Goal: Task Accomplishment & Management: Manage account settings

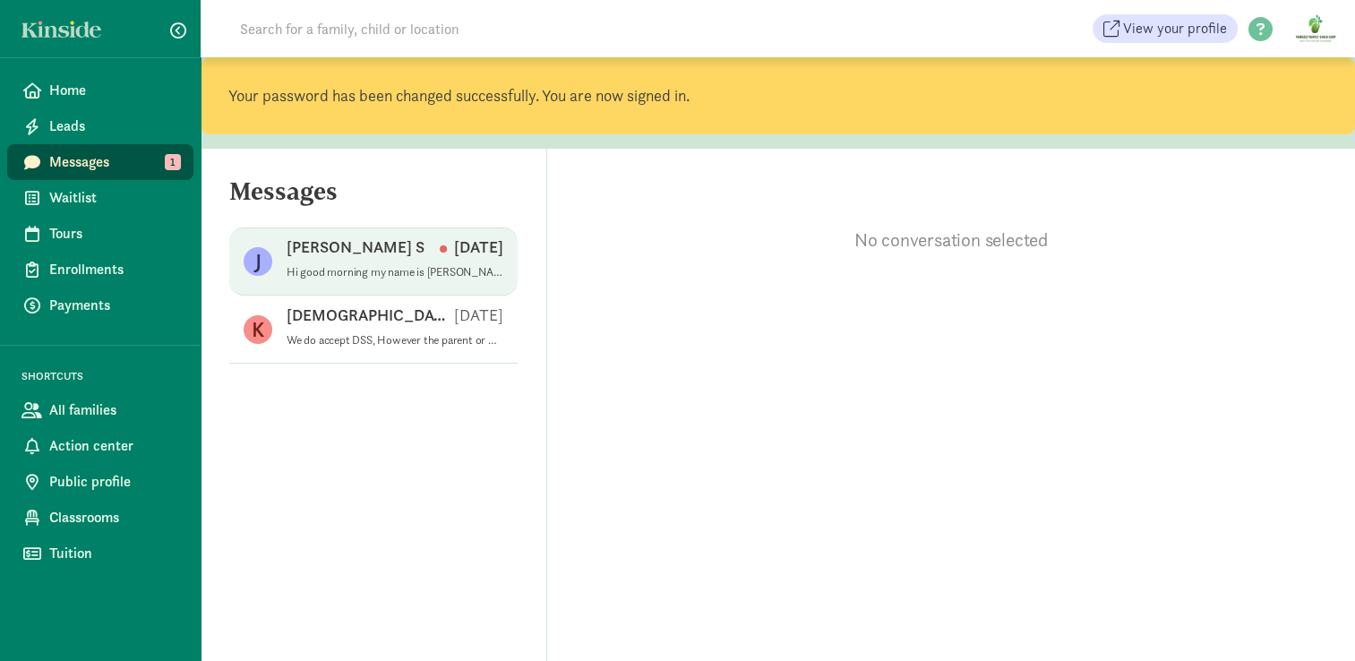
click at [404, 255] on div "[PERSON_NAME] S [DATE]" at bounding box center [395, 250] width 217 height 29
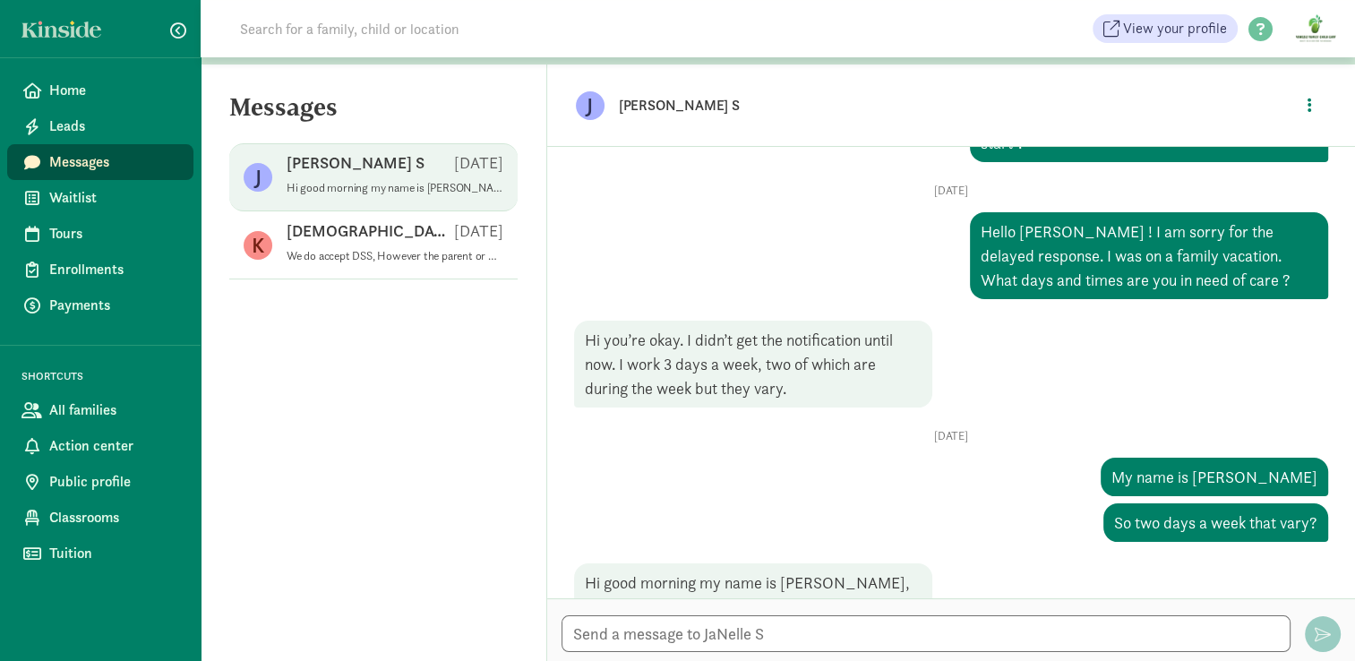
scroll to position [90, 0]
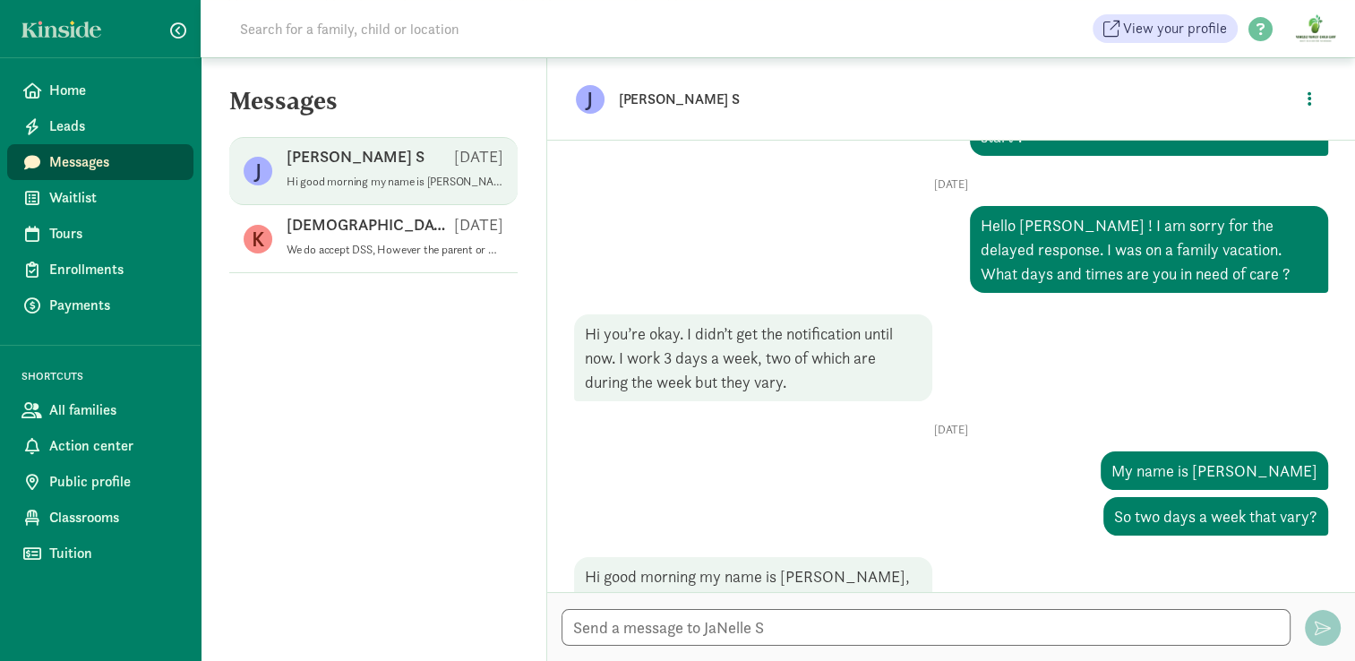
click at [955, 423] on div "Wed, Jul 02 My name is Jade So two days a week that vary? Hi good morning my na…" at bounding box center [951, 521] width 754 height 197
click at [107, 77] on link "Home" at bounding box center [100, 91] width 186 height 36
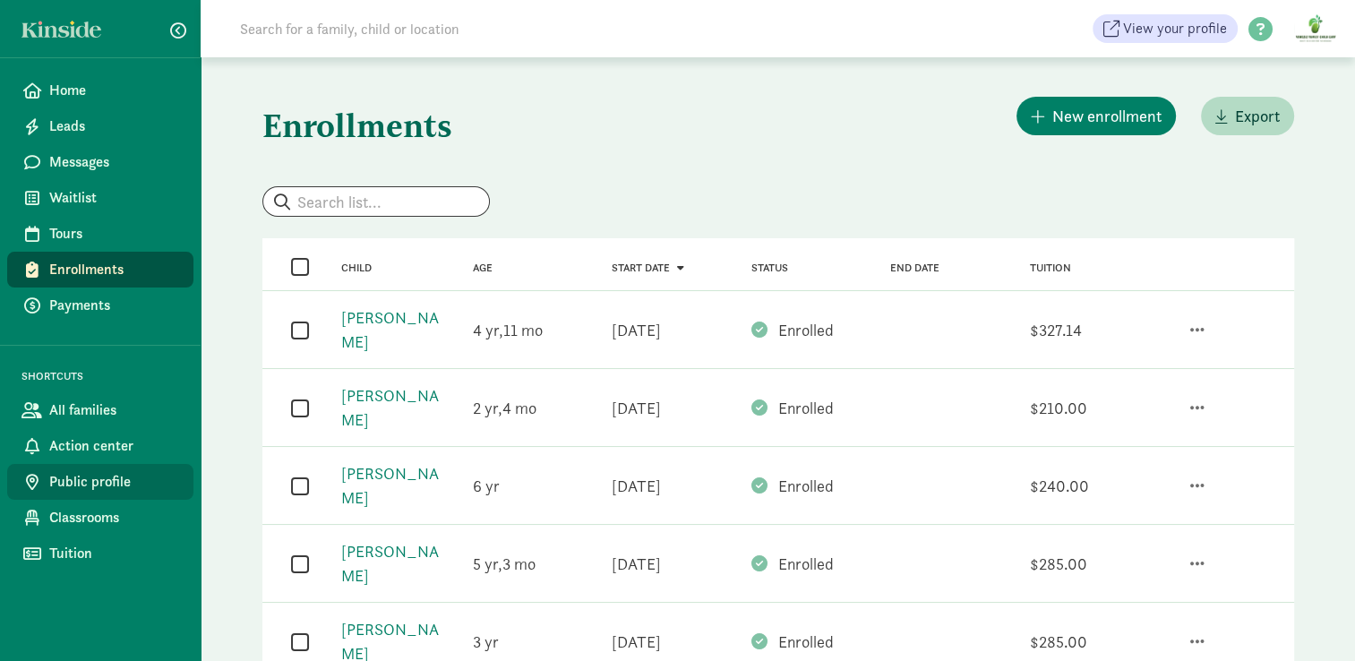
click at [112, 465] on link "Public profile" at bounding box center [100, 482] width 186 height 36
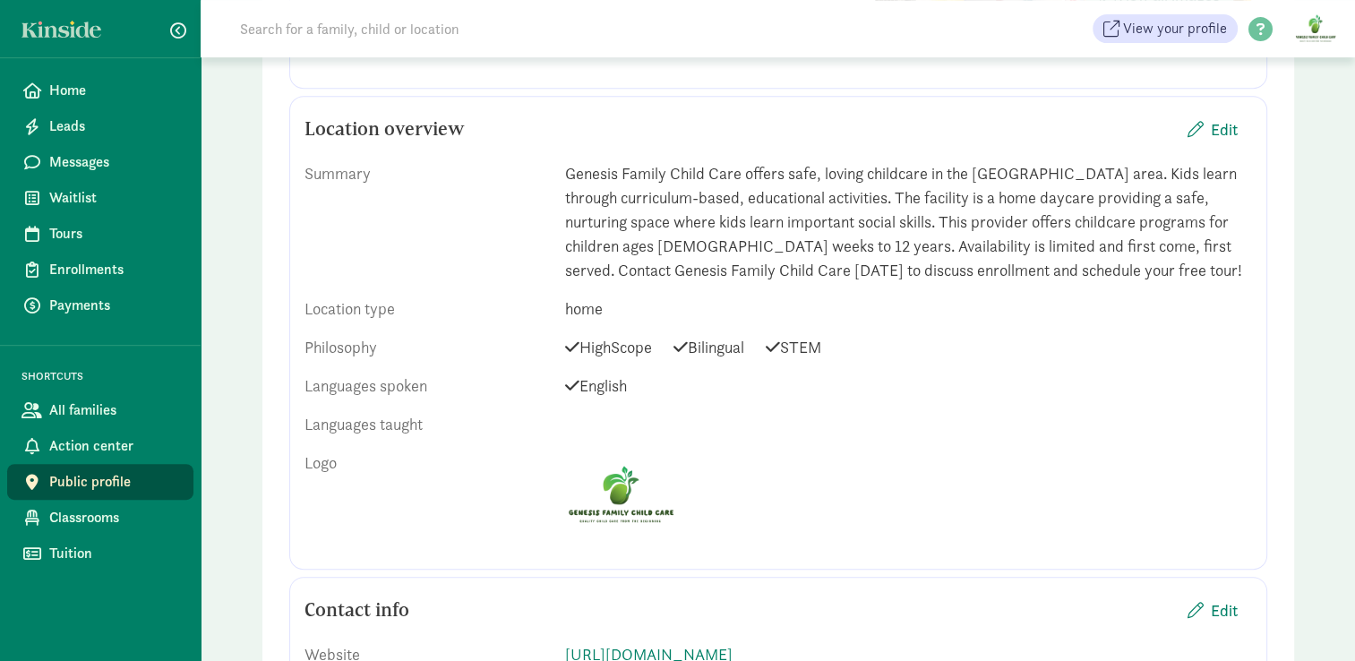
scroll to position [820, 0]
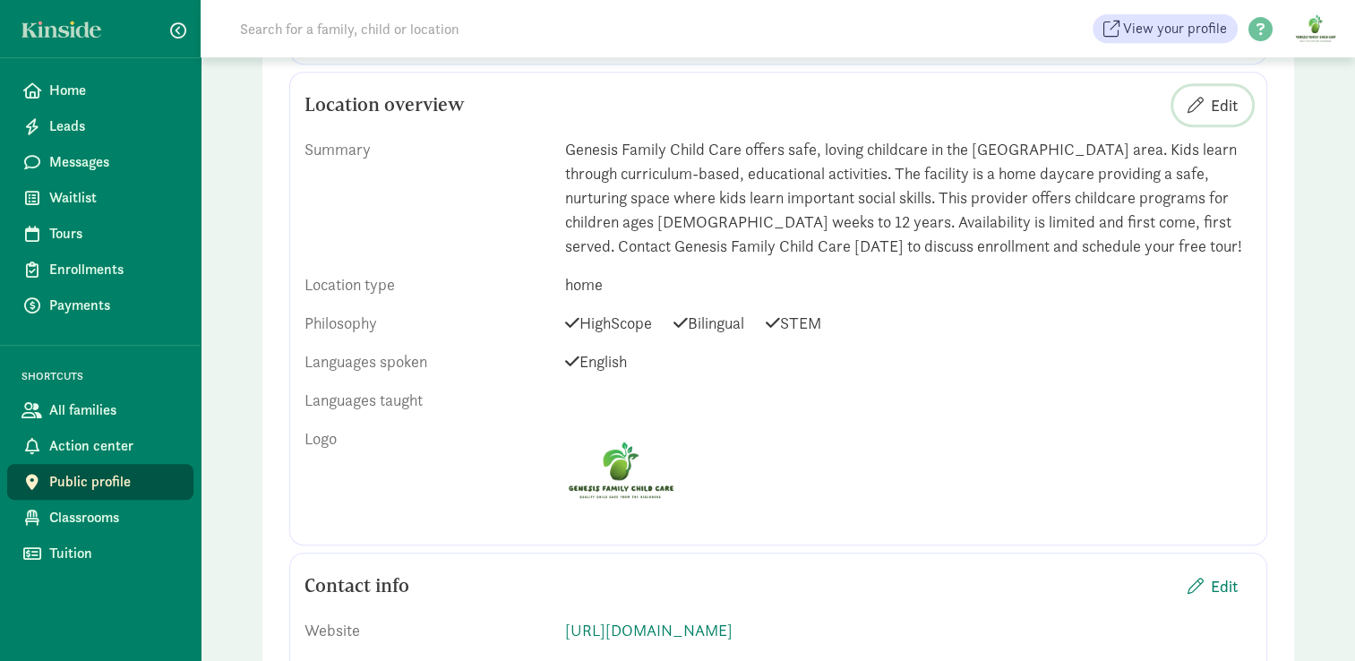
click at [1232, 97] on span "Edit" at bounding box center [1224, 105] width 27 height 24
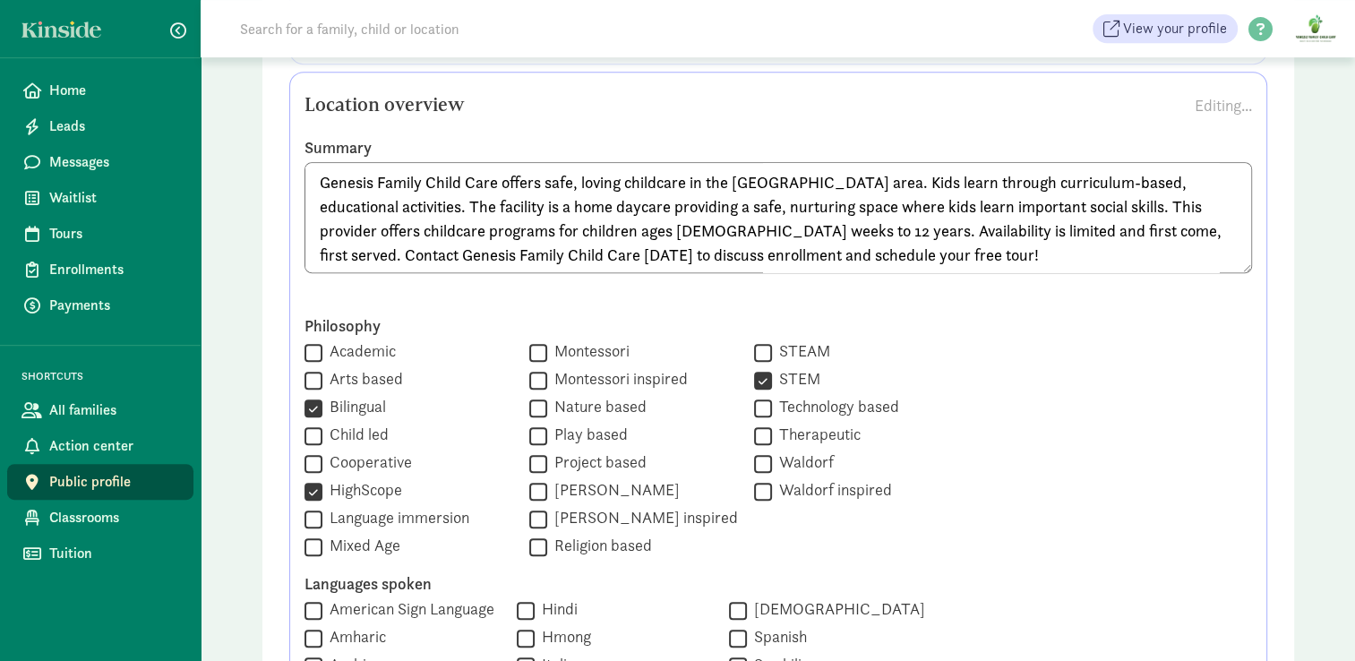
type textarea "Genesis Family Child Care offers safe, loving childcare in the [GEOGRAPHIC_DATA…"
click at [305, 410] on input "Bilingual" at bounding box center [314, 408] width 18 height 24
checkbox input "false"
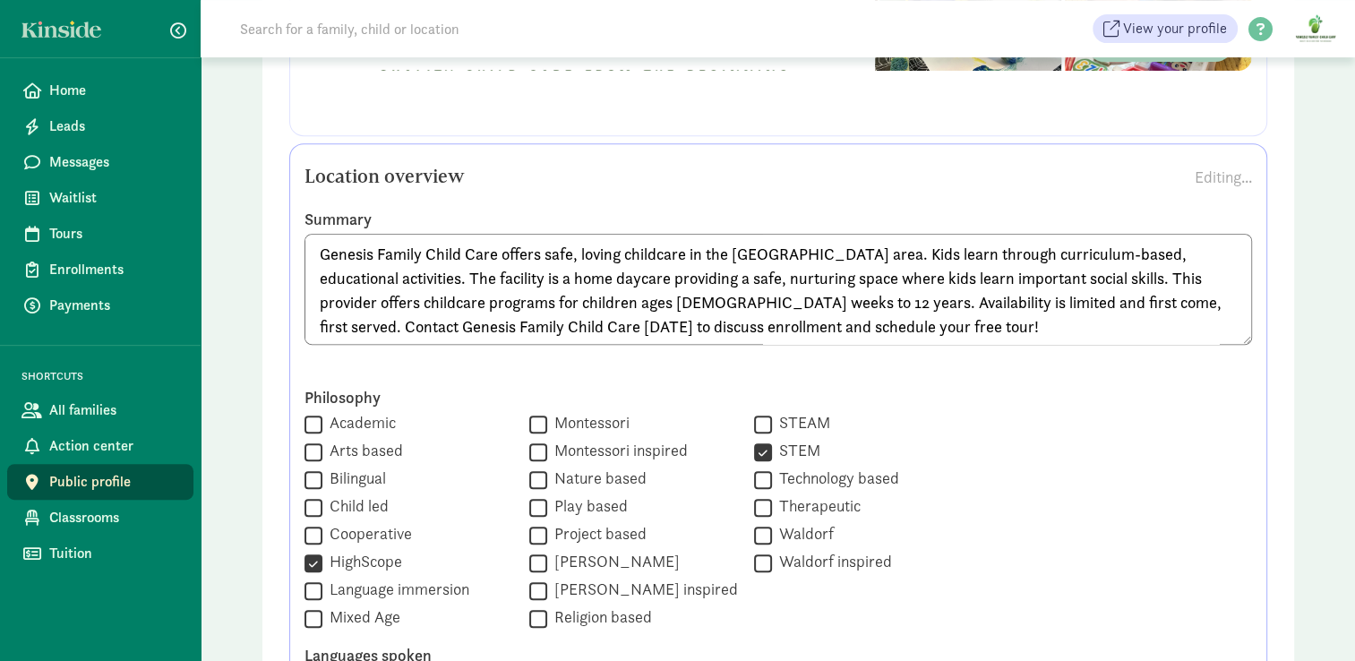
scroll to position [731, 0]
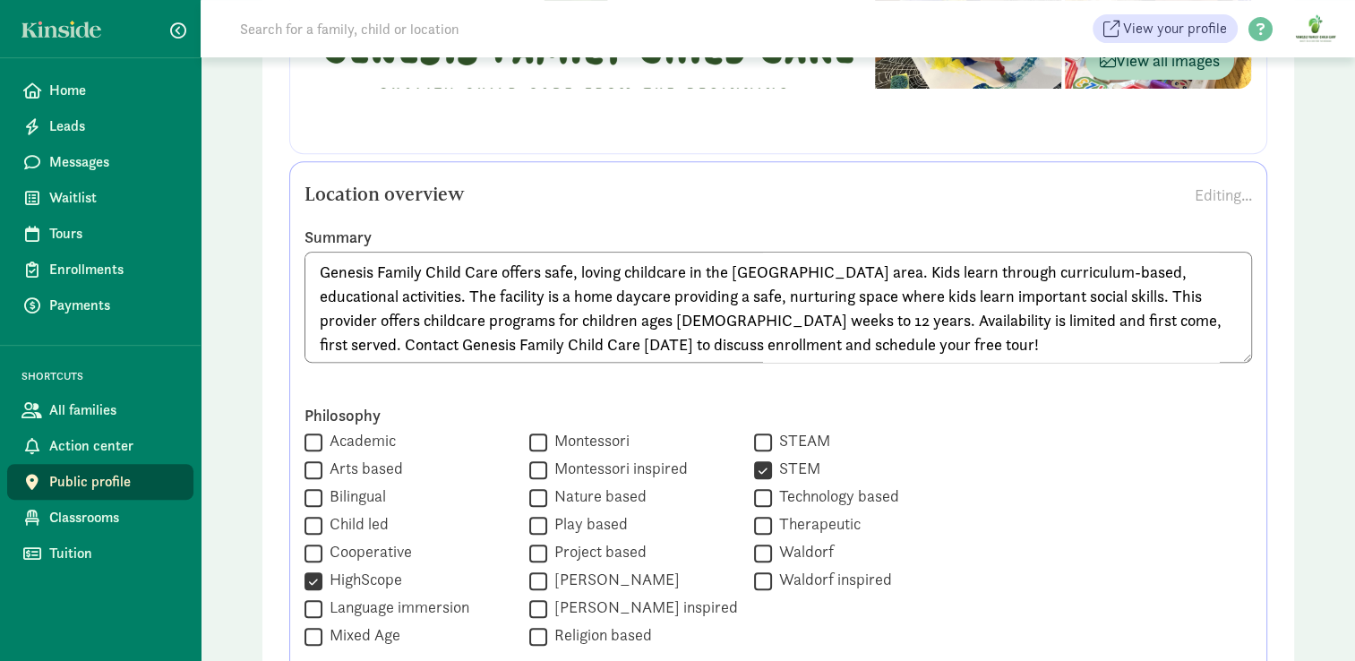
click at [842, 275] on textarea "Genesis Family Child Care offers safe, loving childcare in the [GEOGRAPHIC_DATA…" at bounding box center [779, 307] width 948 height 111
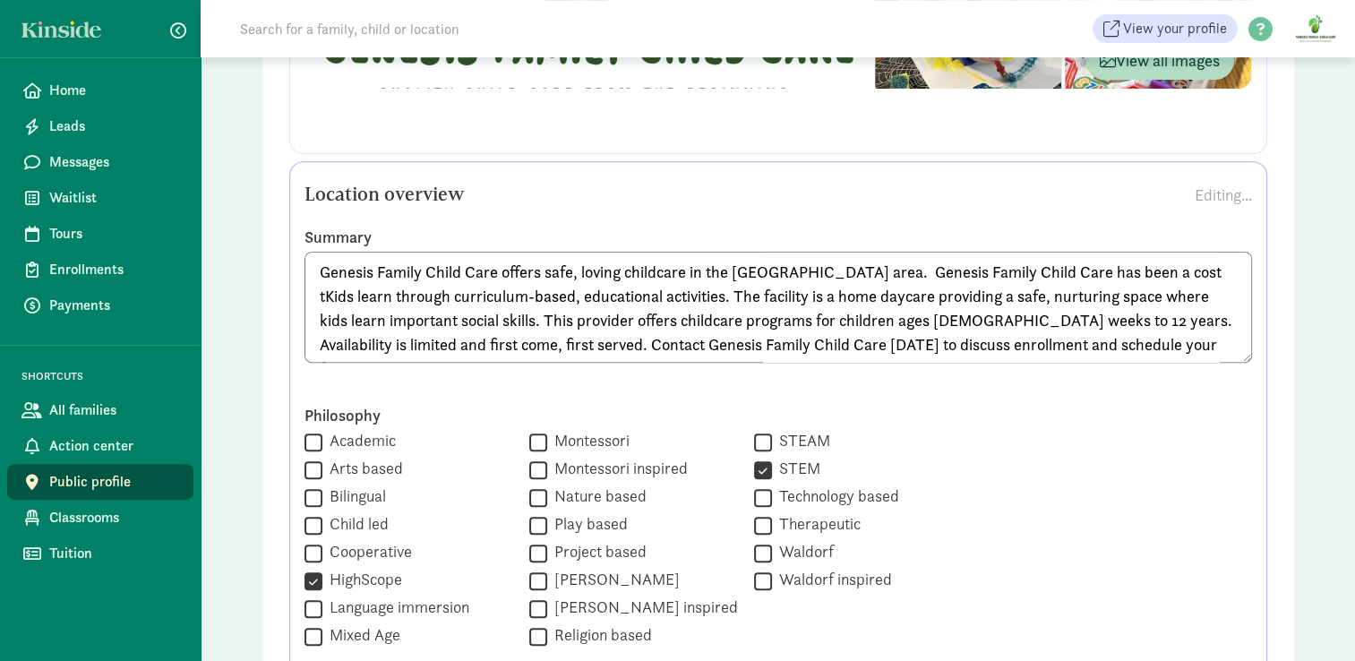
click at [951, 272] on textarea "Genesis Family Child Care offers safe, loving childcare in the [GEOGRAPHIC_DATA…" at bounding box center [779, 307] width 948 height 111
click at [1174, 248] on div "Summary Genesis Family Child Care offers safe, loving childcare in the [GEOGRAP…" at bounding box center [779, 309] width 948 height 164
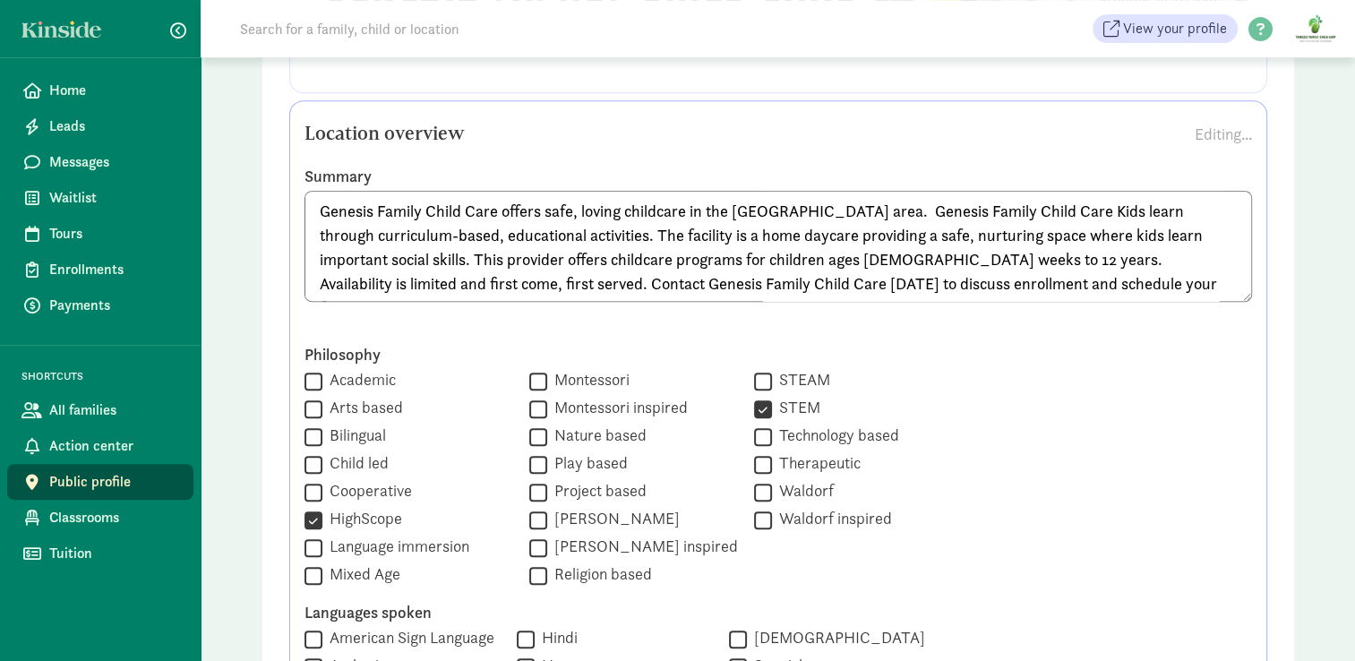
scroll to position [797, 0]
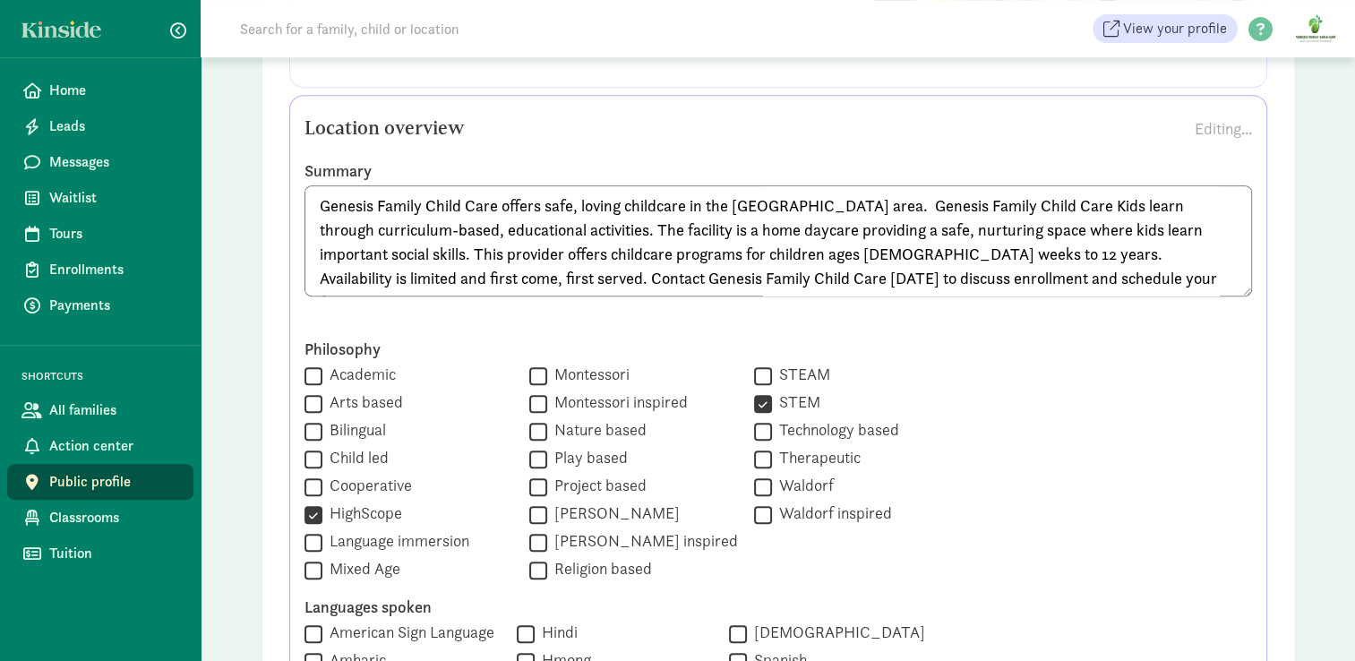
click at [1023, 205] on textarea "Genesis Family Child Care offers safe, loving childcare in the [GEOGRAPHIC_DATA…" at bounding box center [779, 240] width 948 height 111
click at [1129, 202] on textarea "Genesis Family Child Care offers safe, loving childcare in the [GEOGRAPHIC_DATA…" at bounding box center [779, 240] width 948 height 111
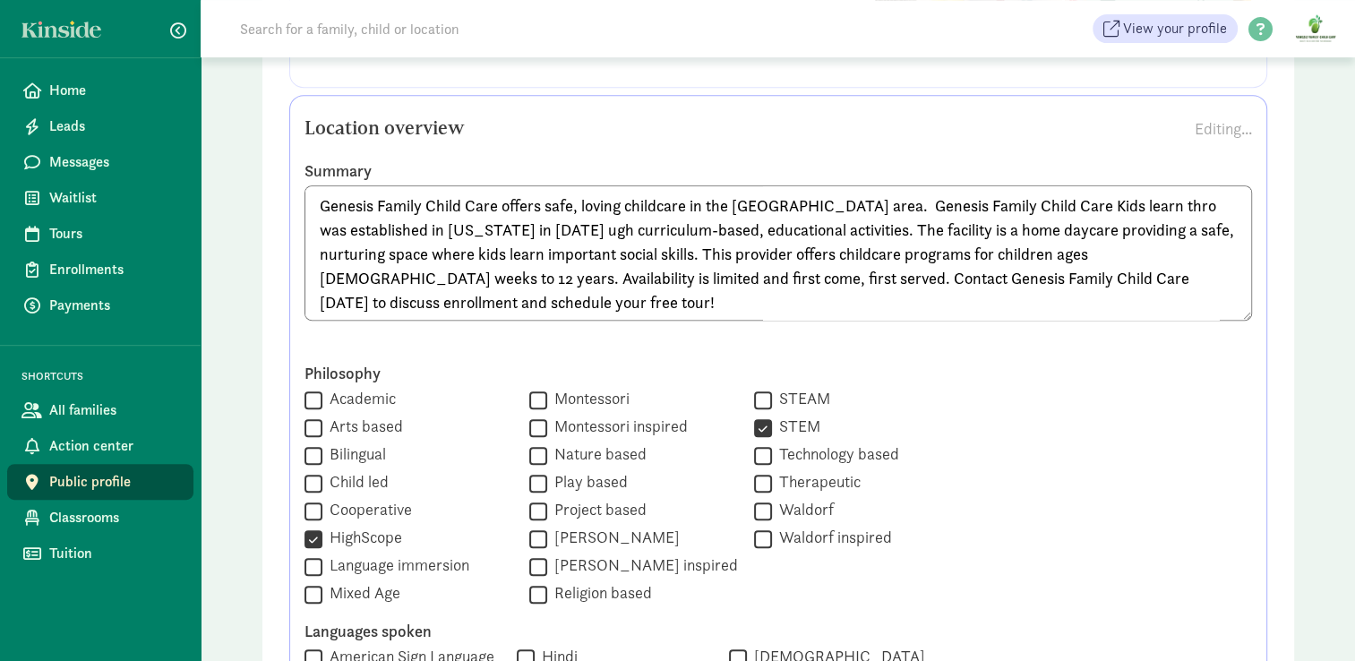
click at [420, 227] on textarea "Genesis Family Child Care offers safe, loving childcare in the [GEOGRAPHIC_DATA…" at bounding box center [779, 252] width 948 height 135
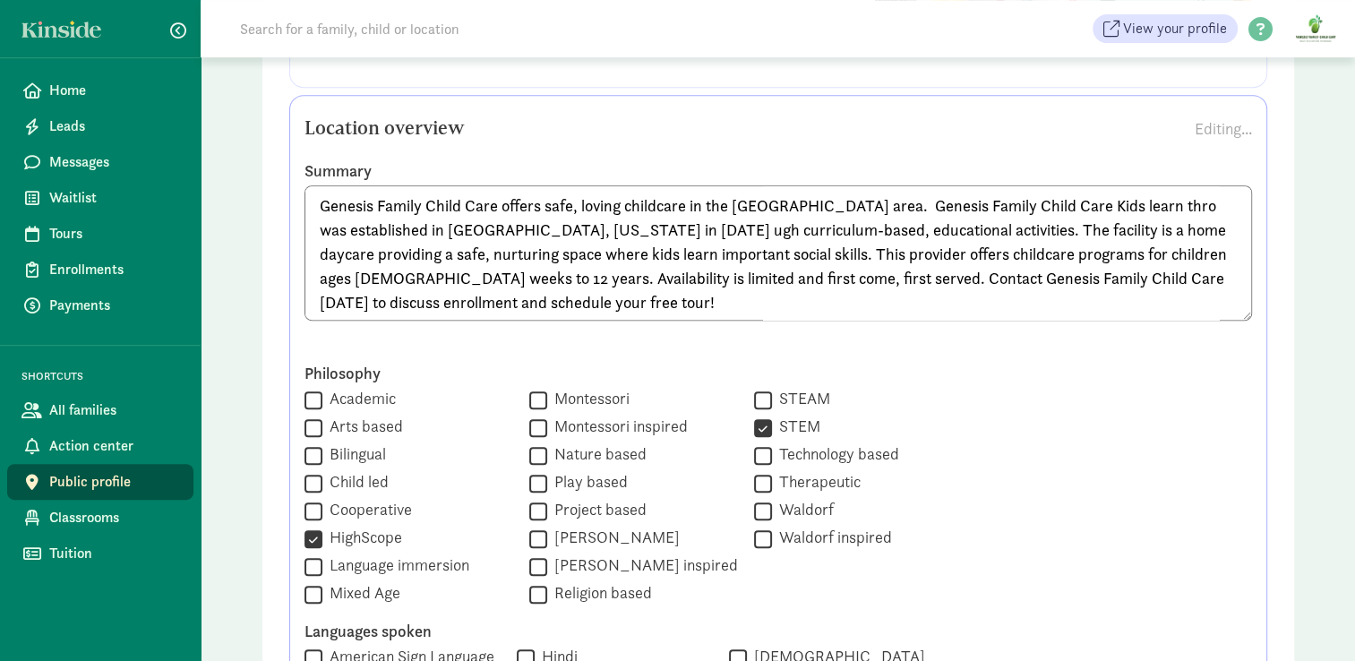
click at [600, 225] on textarea "Genesis Family Child Care offers safe, loving childcare in the [GEOGRAPHIC_DATA…" at bounding box center [779, 252] width 948 height 135
click at [1125, 206] on textarea "Genesis Family Child Care offers safe, loving childcare in the [GEOGRAPHIC_DATA…" at bounding box center [779, 252] width 948 height 135
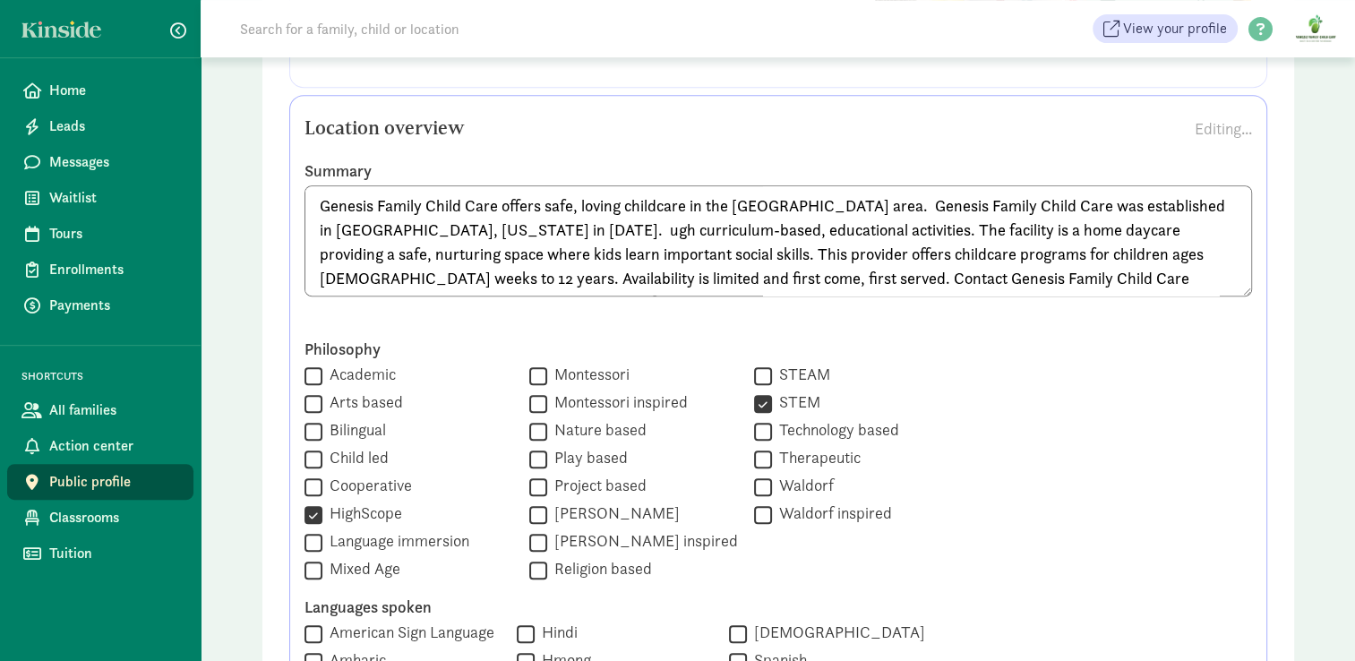
click at [1157, 203] on textarea "Genesis Family Child Care offers safe, loving childcare in the [GEOGRAPHIC_DATA…" at bounding box center [779, 240] width 948 height 111
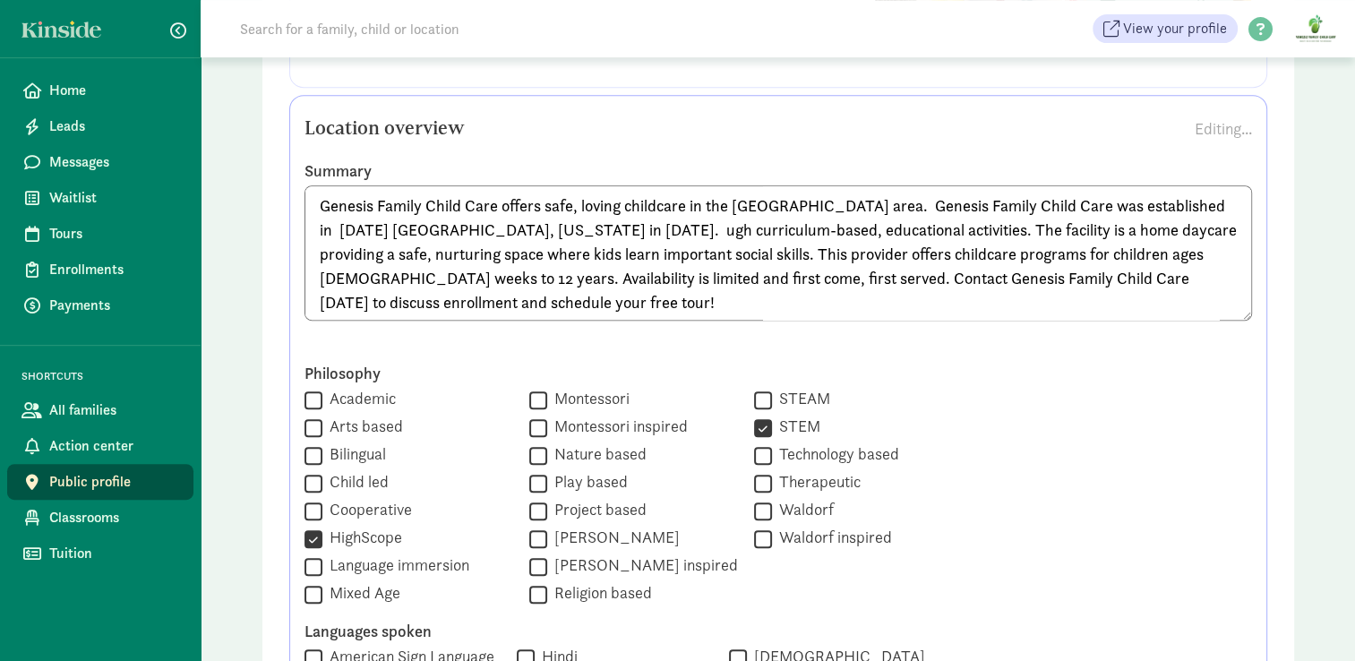
drag, startPoint x: 454, startPoint y: 227, endPoint x: 505, endPoint y: 227, distance: 51.1
click at [505, 227] on textarea "Genesis Family Child Care offers safe, loving childcare in the [GEOGRAPHIC_DATA…" at bounding box center [779, 252] width 948 height 135
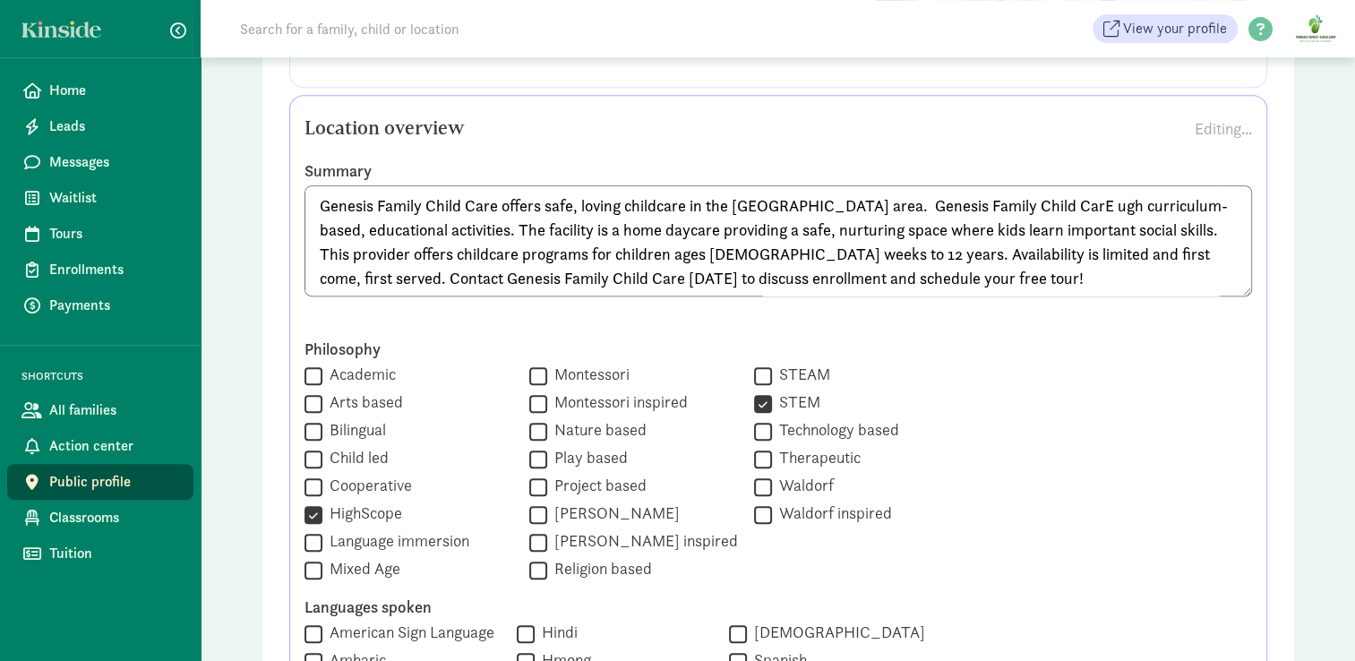
drag, startPoint x: 912, startPoint y: 276, endPoint x: 811, endPoint y: 250, distance: 104.5
drag, startPoint x: 811, startPoint y: 250, endPoint x: 244, endPoint y: 166, distance: 573.2
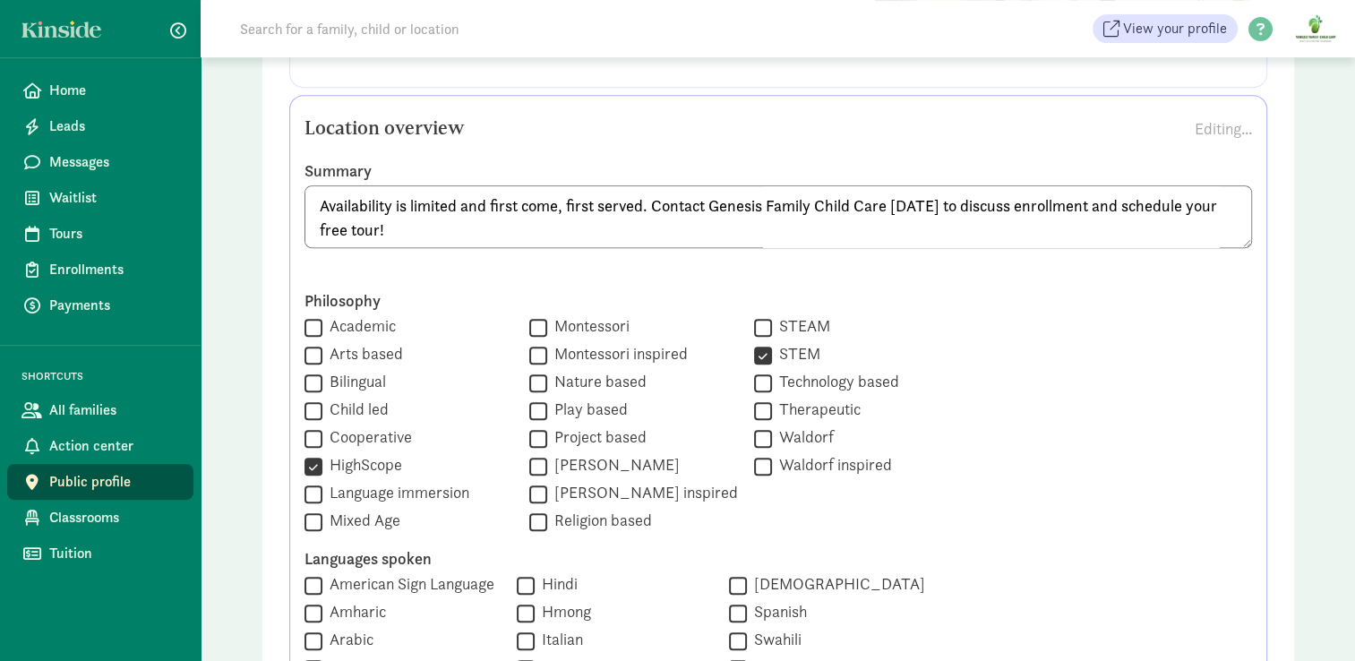
paste textarea "Loremip Dolors Ametc Adip eli seddoei te 2736 in Utlabor, Etdolorema, al Enim A…"
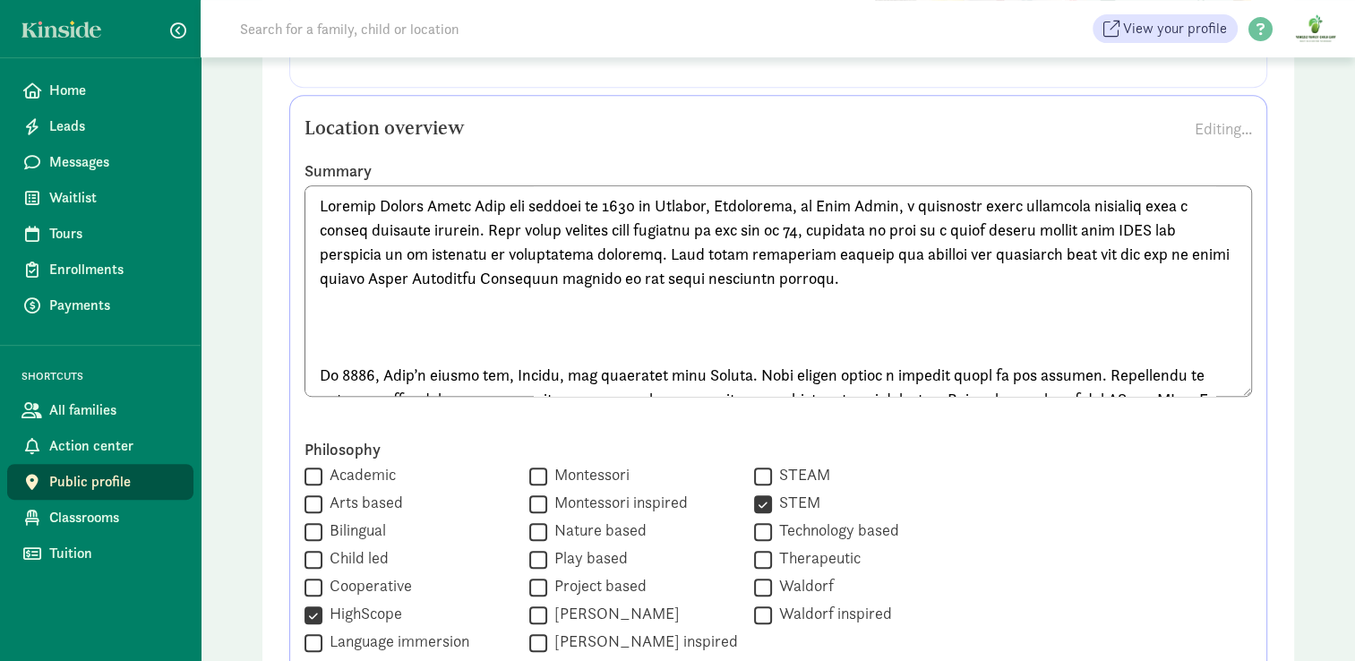
scroll to position [230, 0]
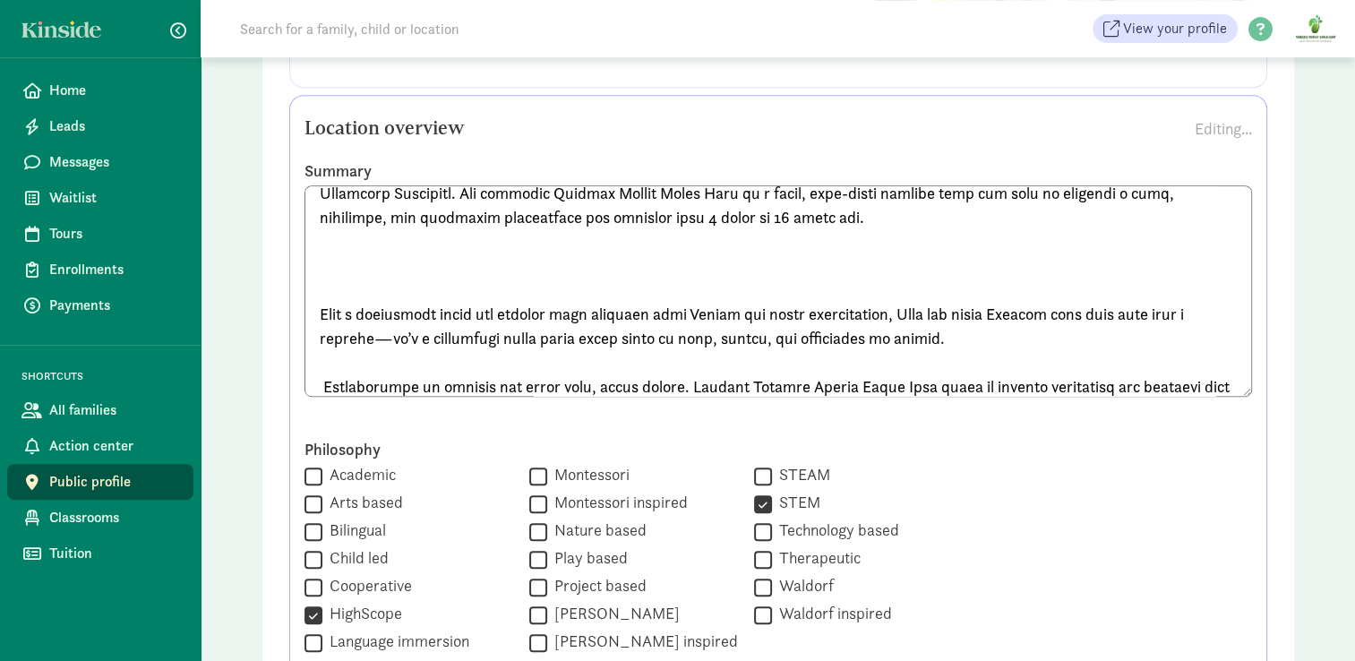
click at [387, 279] on textarea at bounding box center [779, 290] width 948 height 211
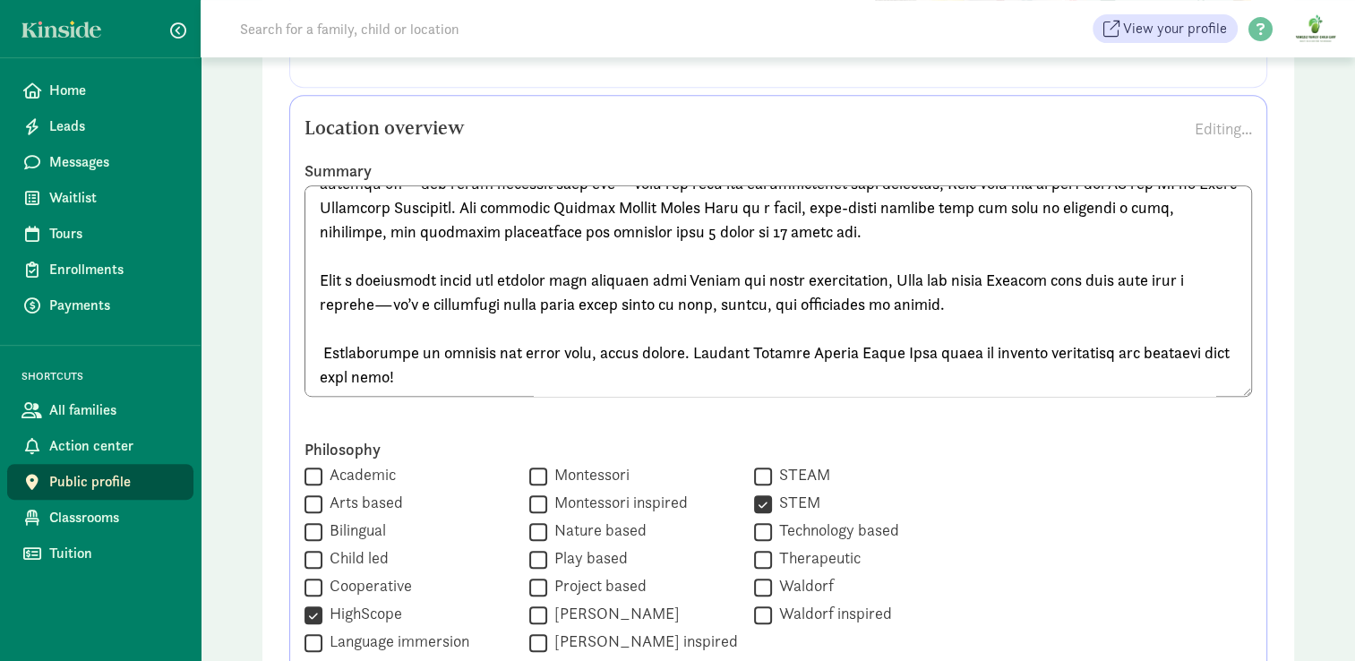
scroll to position [215, 0]
click at [323, 349] on textarea at bounding box center [779, 290] width 948 height 211
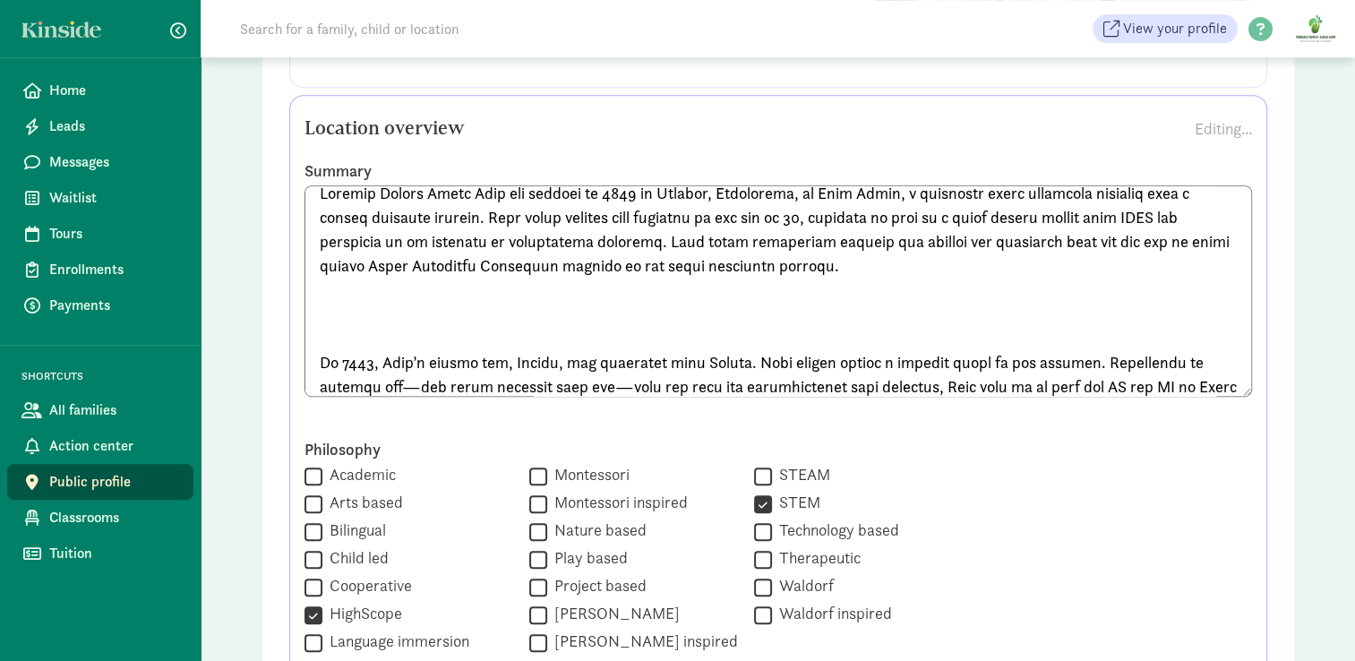
scroll to position [0, 0]
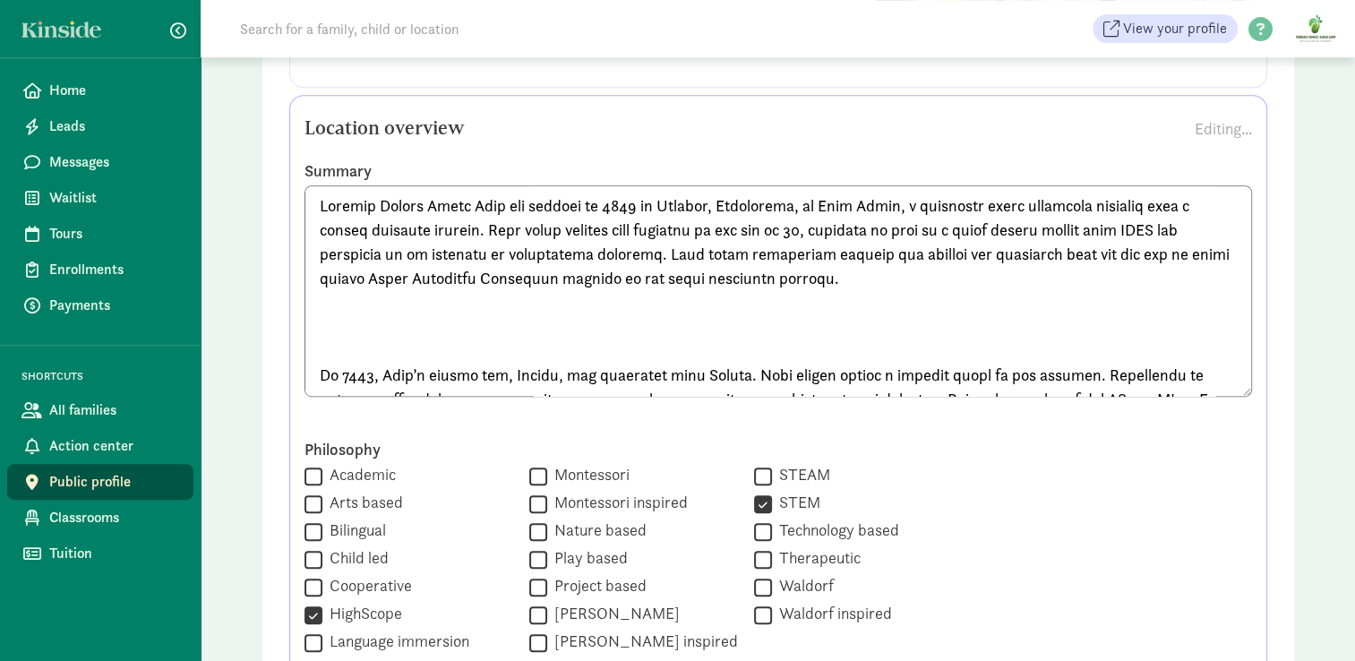
click at [350, 344] on textarea at bounding box center [779, 290] width 948 height 211
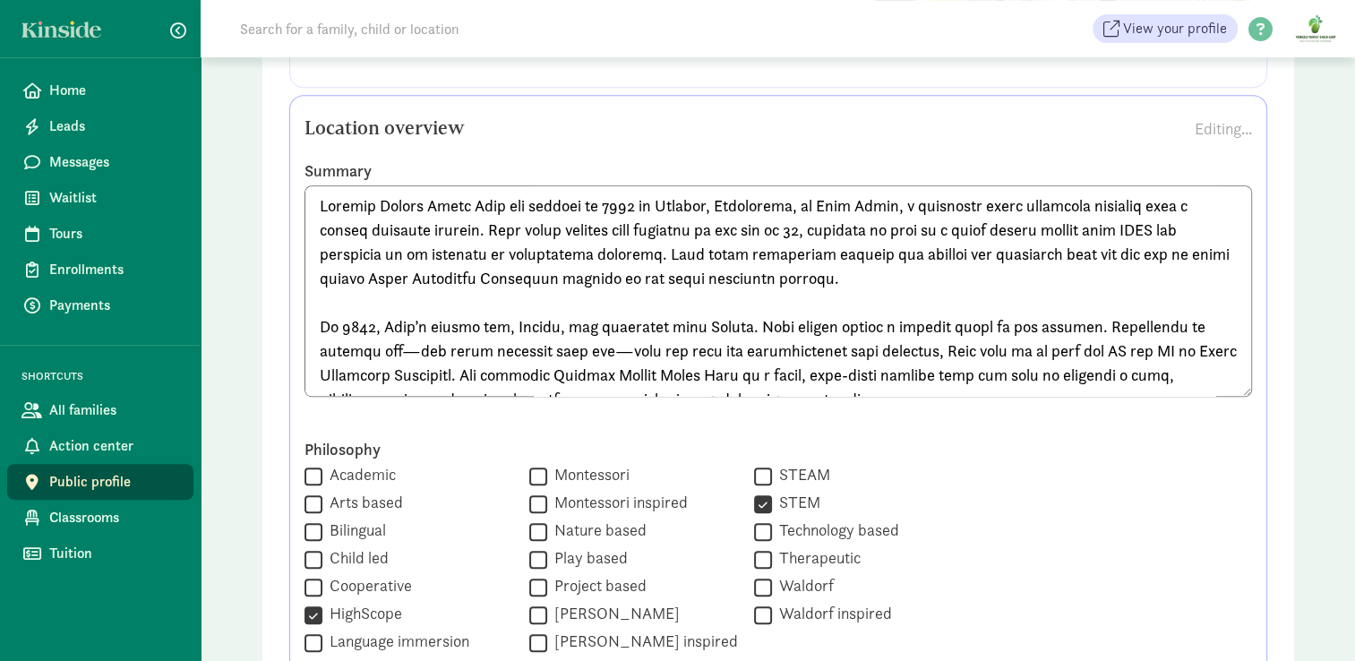
drag, startPoint x: 498, startPoint y: 317, endPoint x: 548, endPoint y: 327, distance: 51.1
click at [548, 327] on textarea at bounding box center [779, 290] width 948 height 211
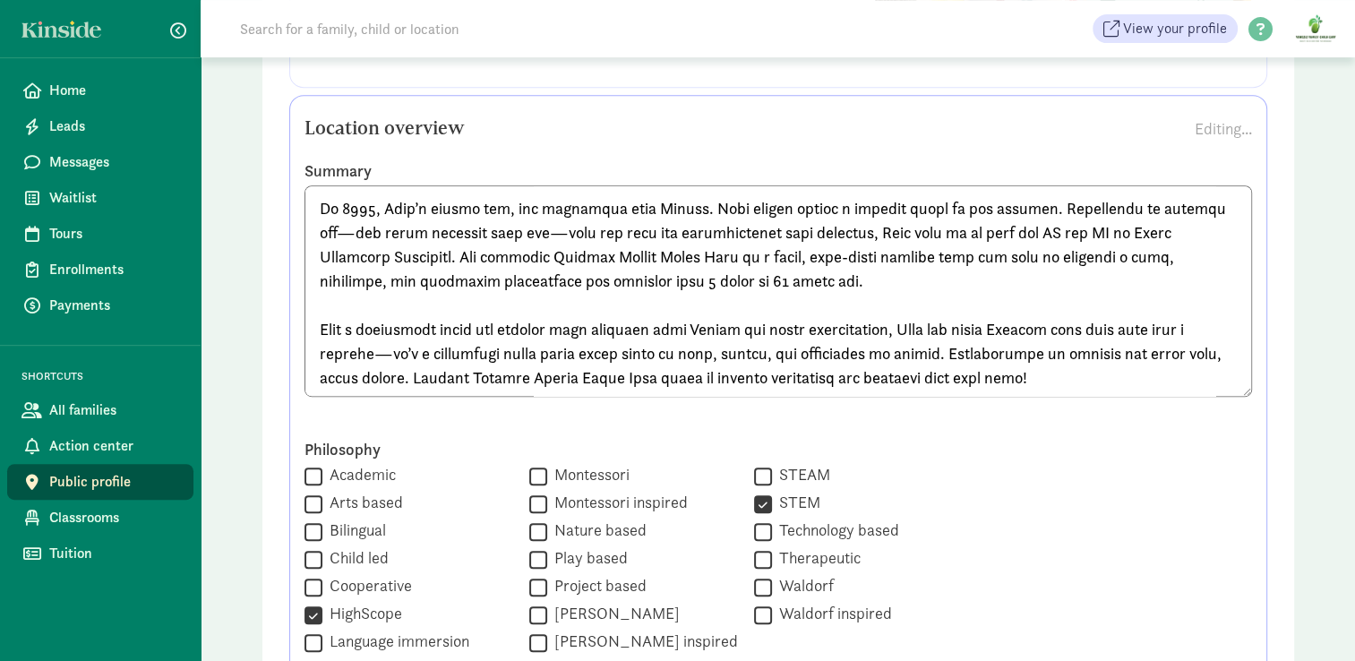
scroll to position [118, 0]
click at [602, 201] on textarea at bounding box center [779, 290] width 948 height 211
click at [756, 210] on textarea at bounding box center [779, 290] width 948 height 211
click at [750, 205] on textarea at bounding box center [779, 290] width 948 height 211
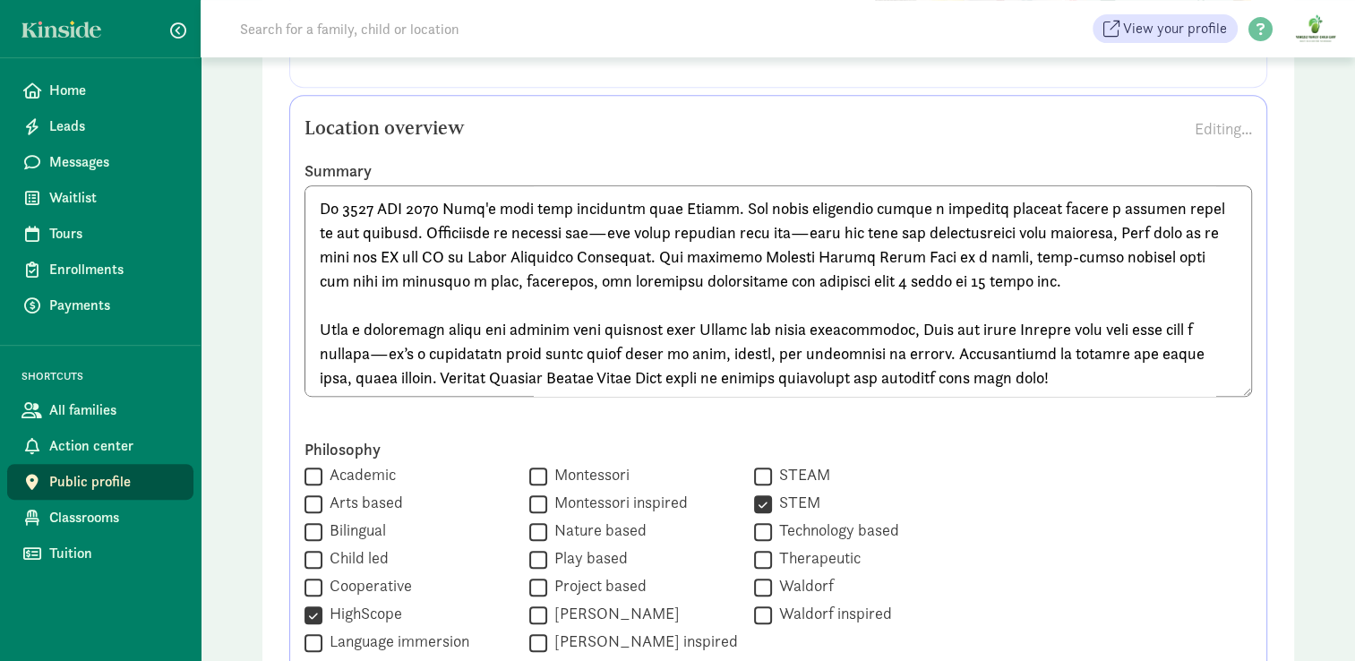
click at [717, 167] on label "Summary" at bounding box center [779, 170] width 948 height 21
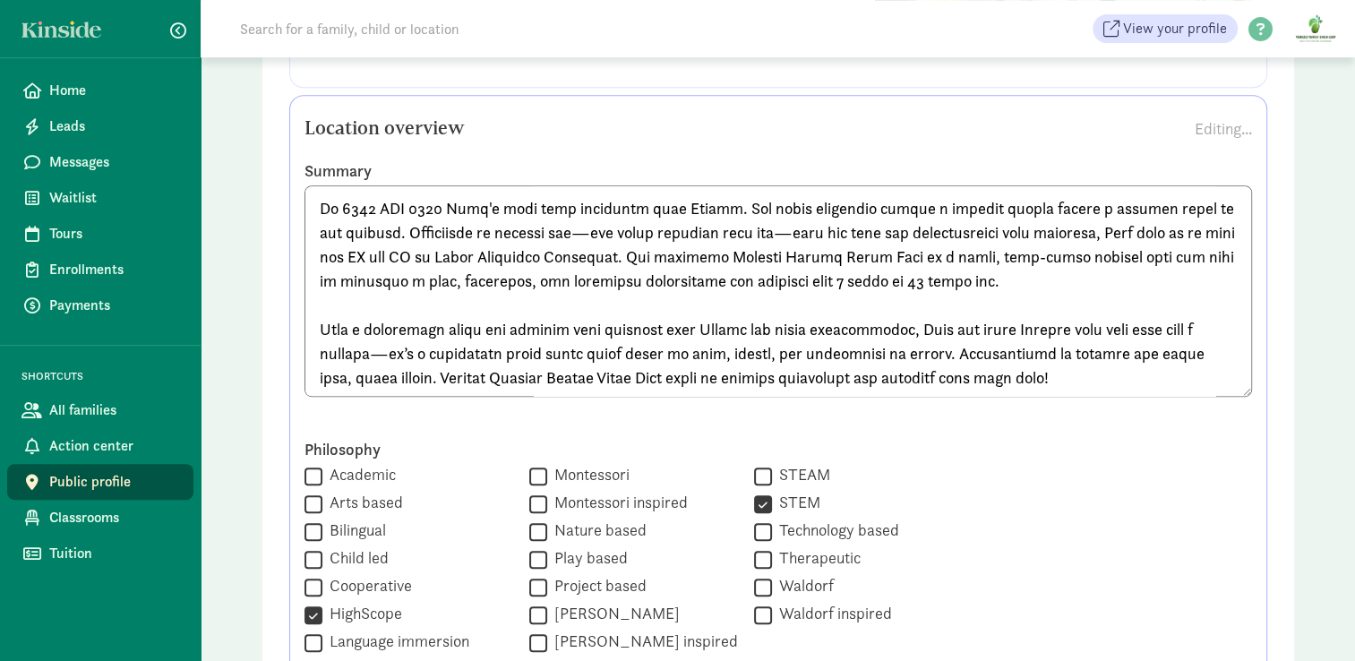
click at [849, 202] on textarea at bounding box center [779, 290] width 948 height 211
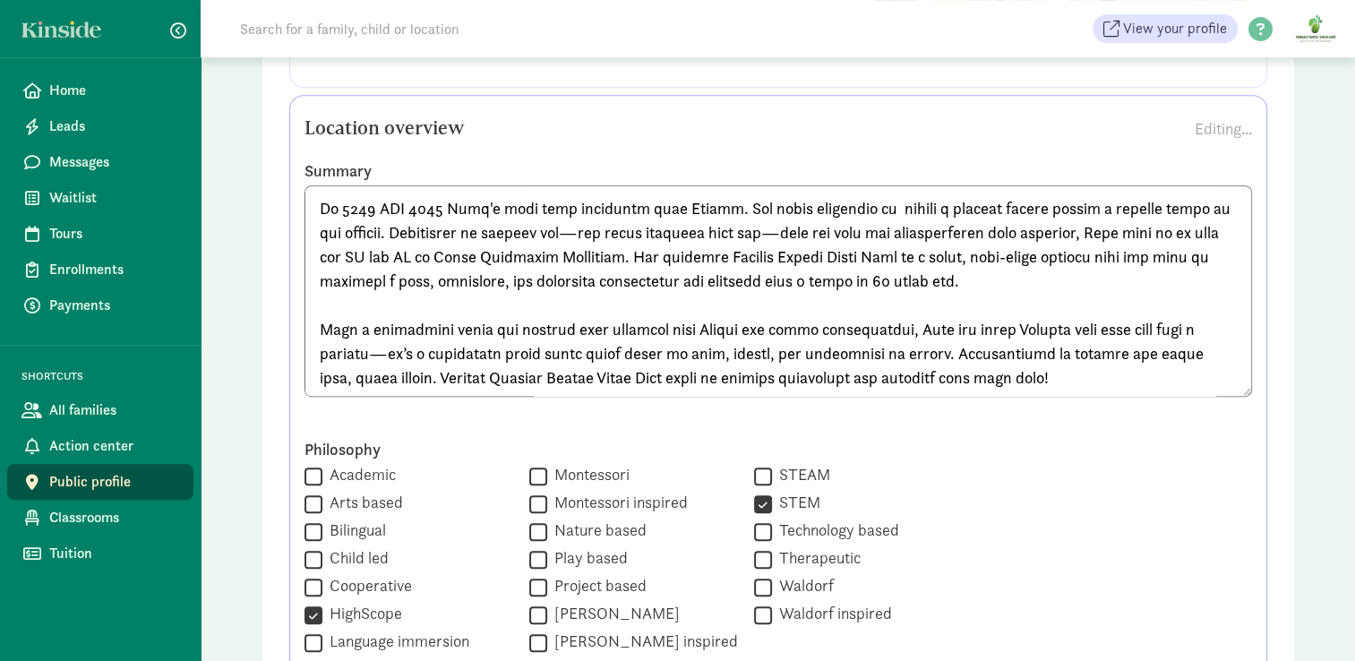
click at [964, 194] on textarea at bounding box center [779, 290] width 948 height 211
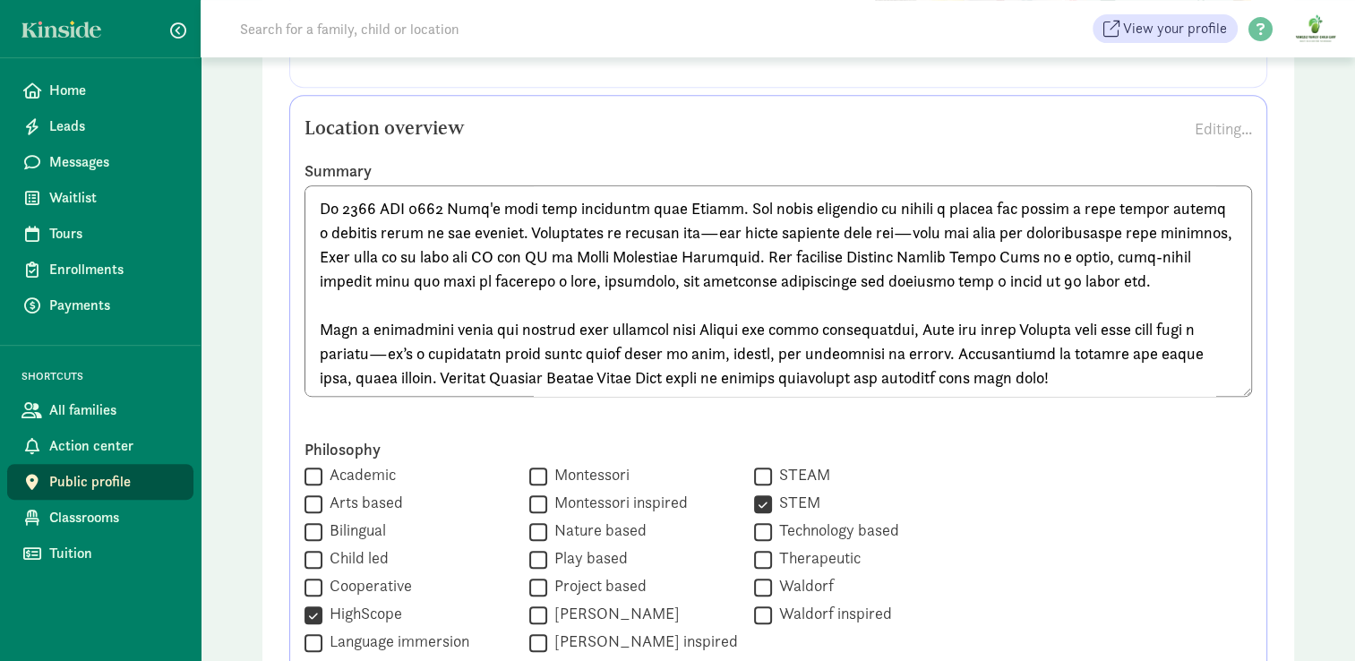
drag, startPoint x: 873, startPoint y: 206, endPoint x: 966, endPoint y: 210, distance: 93.2
drag, startPoint x: 966, startPoint y: 210, endPoint x: 974, endPoint y: 200, distance: 12.7
click at [974, 200] on textarea at bounding box center [779, 290] width 948 height 211
click at [985, 200] on textarea at bounding box center [779, 290] width 948 height 211
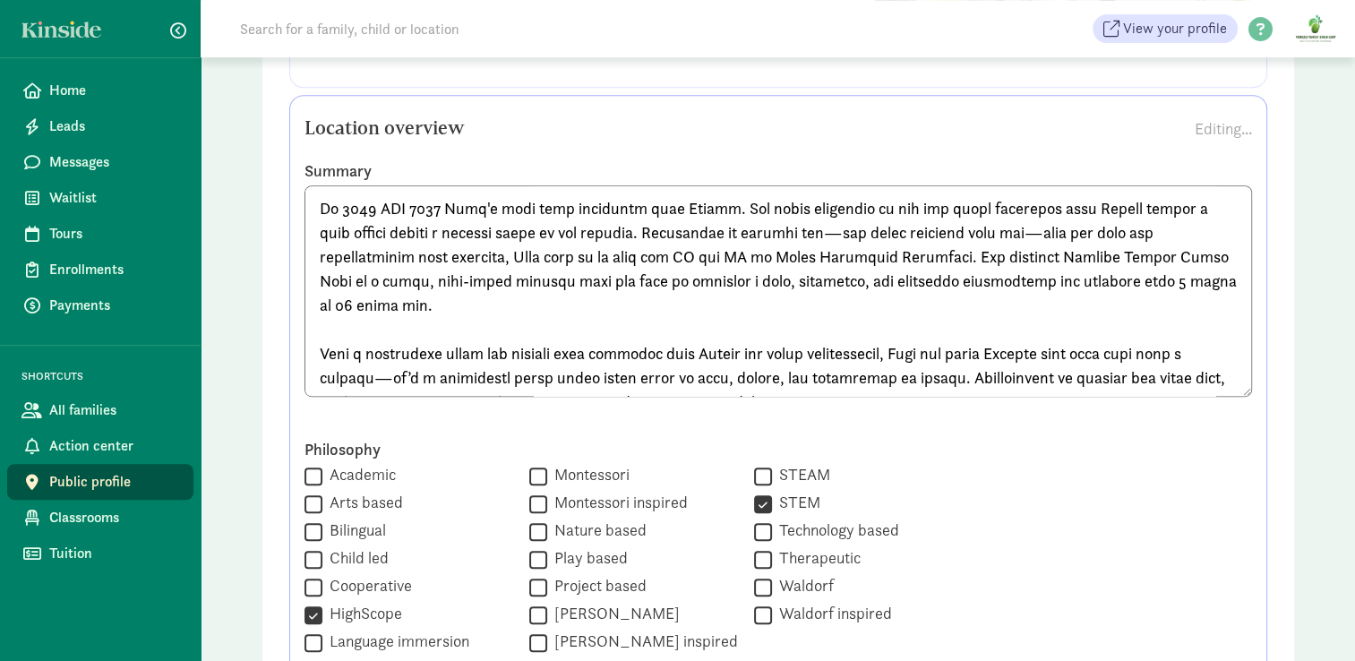
drag, startPoint x: 1194, startPoint y: 208, endPoint x: 1226, endPoint y: 217, distance: 33.5
click at [1226, 217] on textarea at bounding box center [779, 290] width 948 height 211
drag, startPoint x: 322, startPoint y: 236, endPoint x: 448, endPoint y: 233, distance: 125.4
click at [448, 233] on textarea at bounding box center [779, 290] width 948 height 211
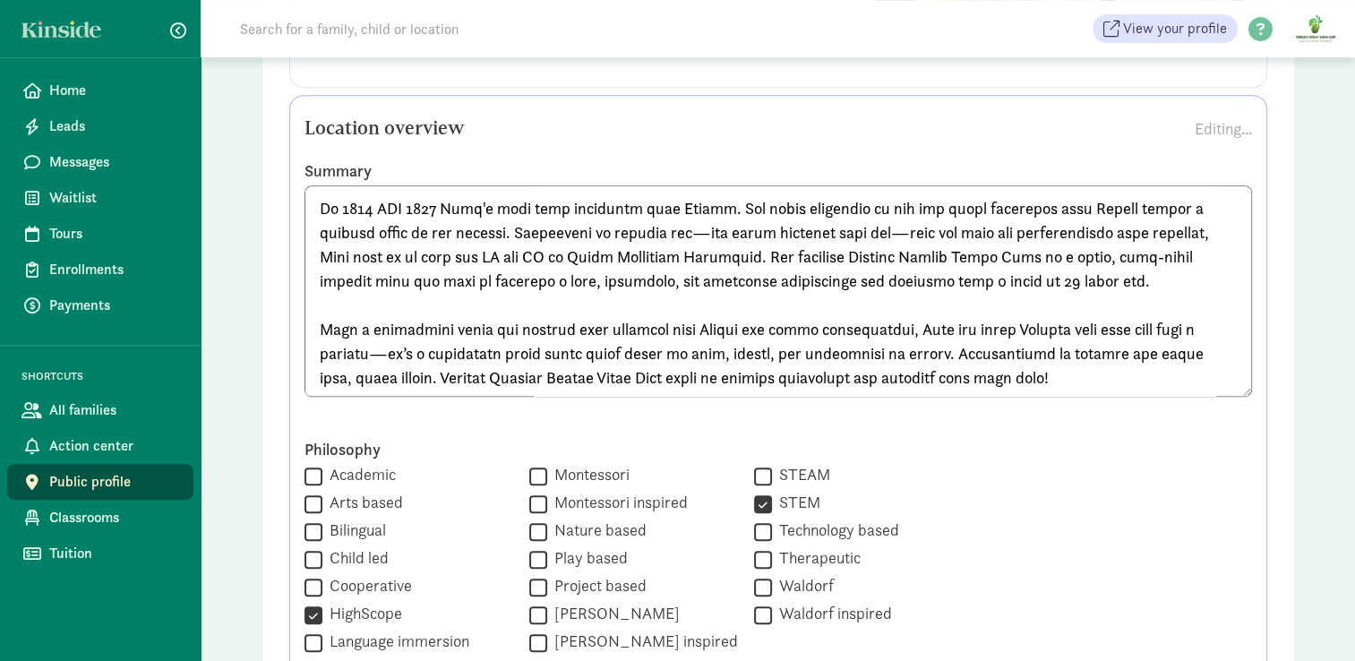
click at [695, 234] on textarea at bounding box center [779, 290] width 948 height 211
drag, startPoint x: 967, startPoint y: 202, endPoint x: 1028, endPoint y: 207, distance: 61.1
click at [1028, 207] on textarea at bounding box center [779, 290] width 948 height 211
click at [1038, 210] on textarea at bounding box center [779, 290] width 948 height 211
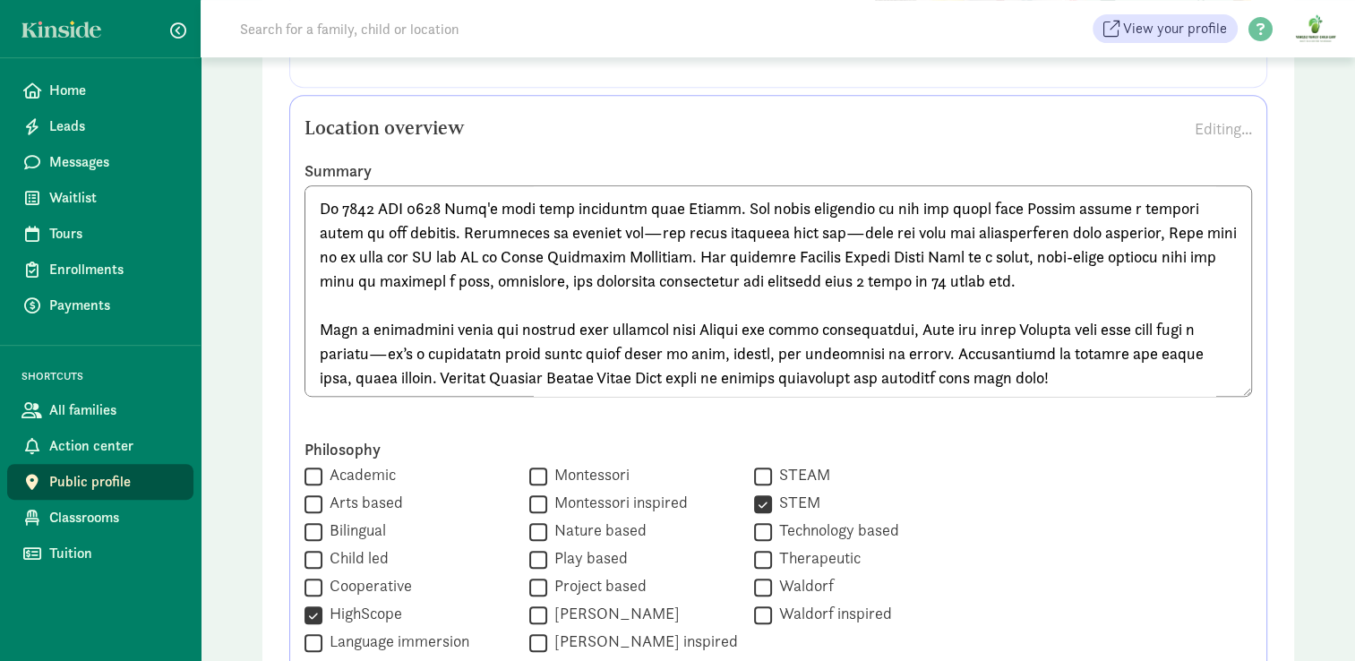
click at [602, 227] on textarea at bounding box center [779, 290] width 948 height 211
click at [570, 226] on textarea at bounding box center [779, 290] width 948 height 211
click at [502, 230] on textarea at bounding box center [779, 290] width 948 height 211
click at [579, 229] on textarea at bounding box center [779, 290] width 948 height 211
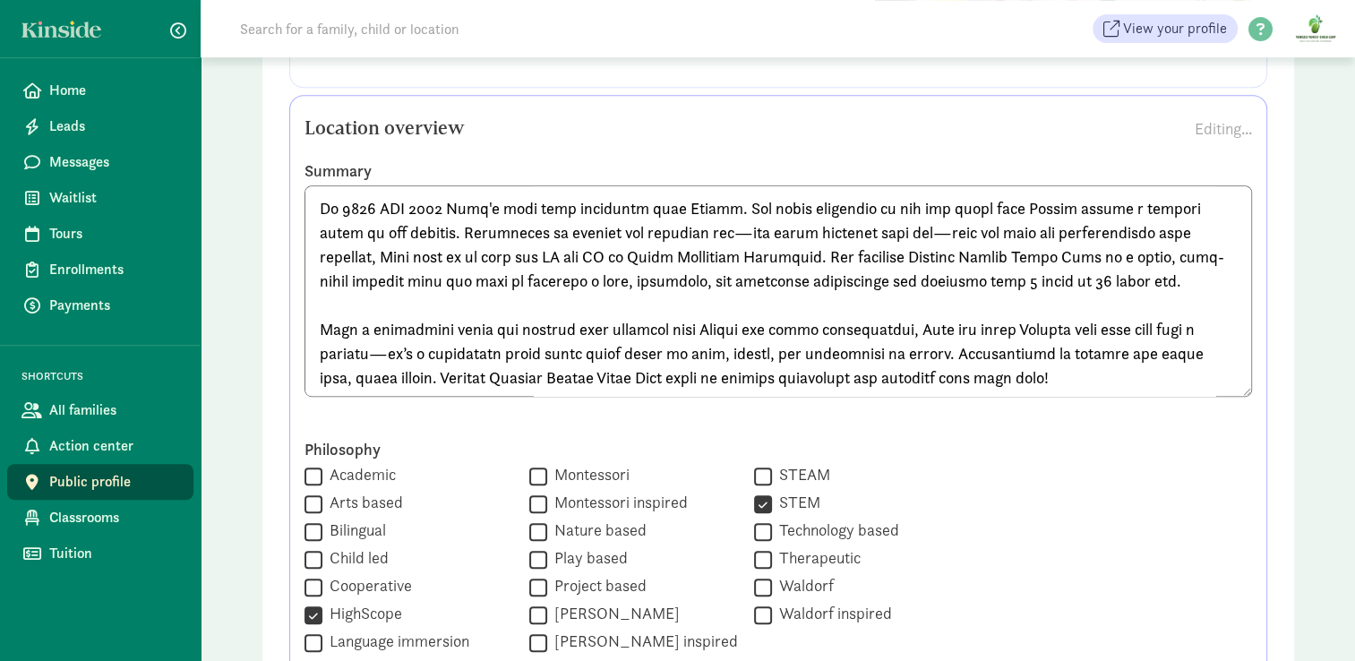
drag, startPoint x: 657, startPoint y: 227, endPoint x: 694, endPoint y: 233, distance: 38.1
click at [694, 233] on textarea at bounding box center [779, 290] width 948 height 211
drag, startPoint x: 831, startPoint y: 225, endPoint x: 857, endPoint y: 231, distance: 26.7
click at [857, 231] on textarea at bounding box center [779, 290] width 948 height 211
type textarea "Loremip Dolors Ametc Adip eli seddoei te 3109 in Utlabor, Etdolorema, al Enim A…"
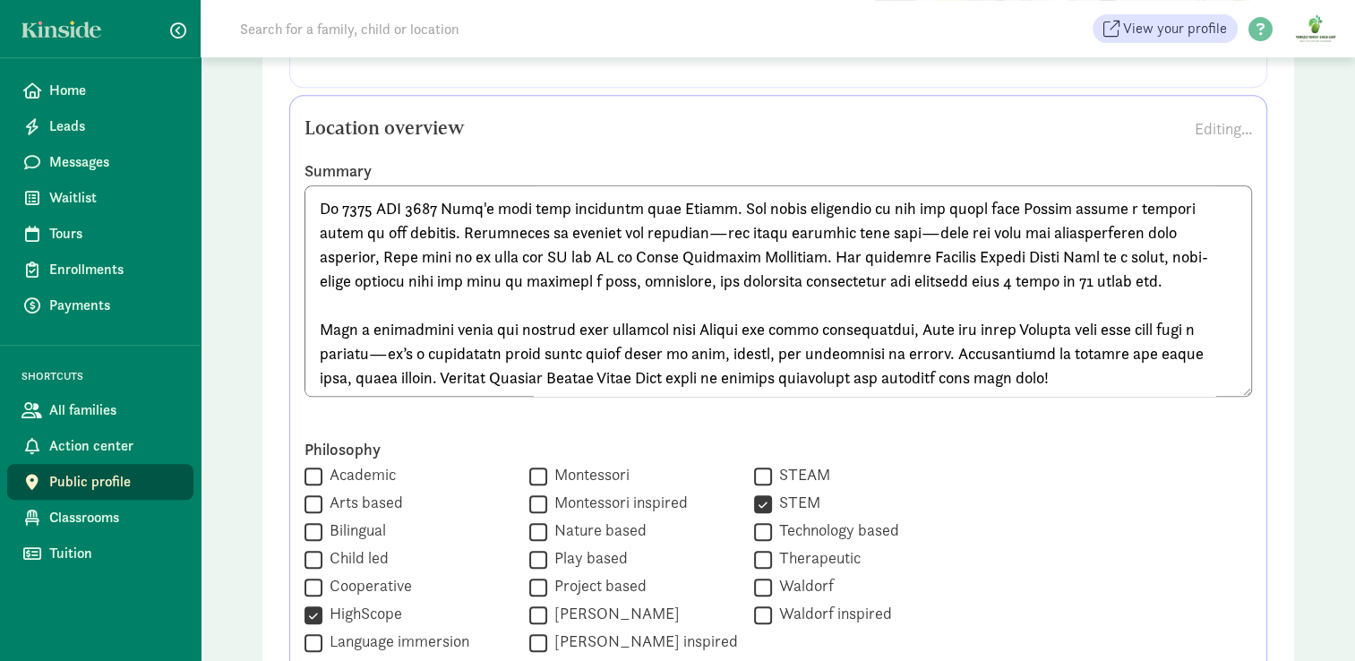
click at [1039, 376] on textarea at bounding box center [779, 290] width 948 height 211
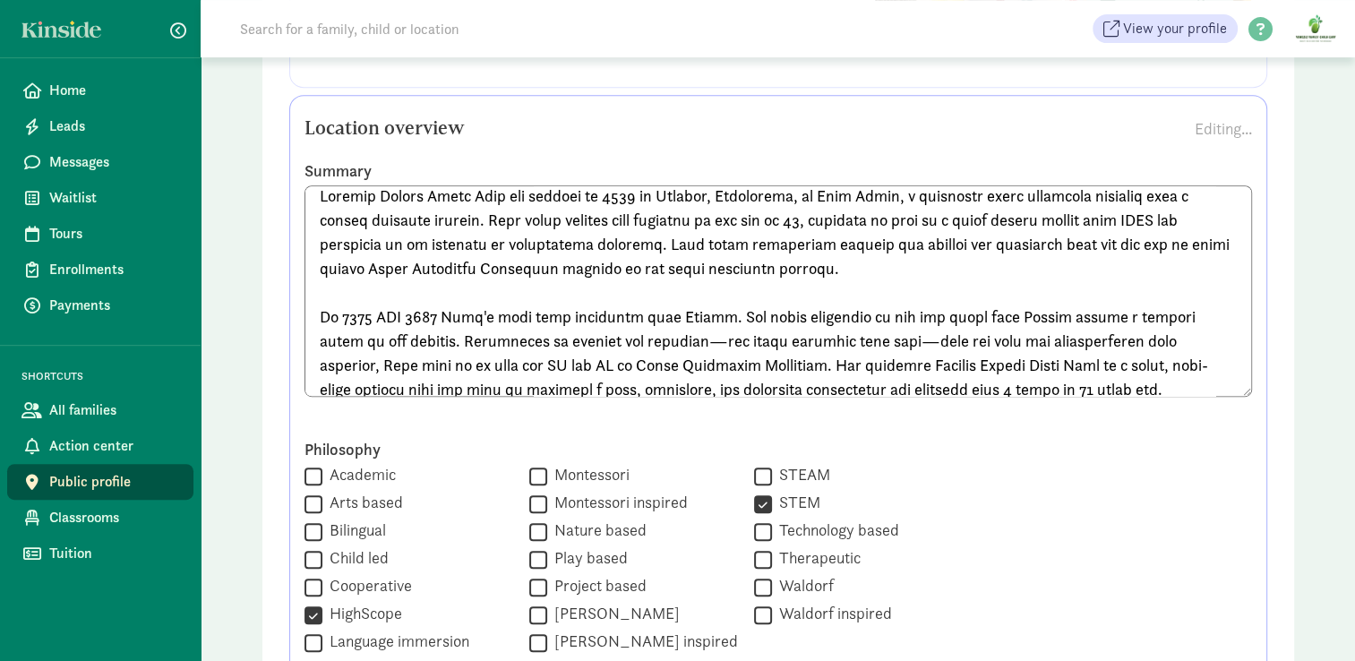
scroll to position [0, 0]
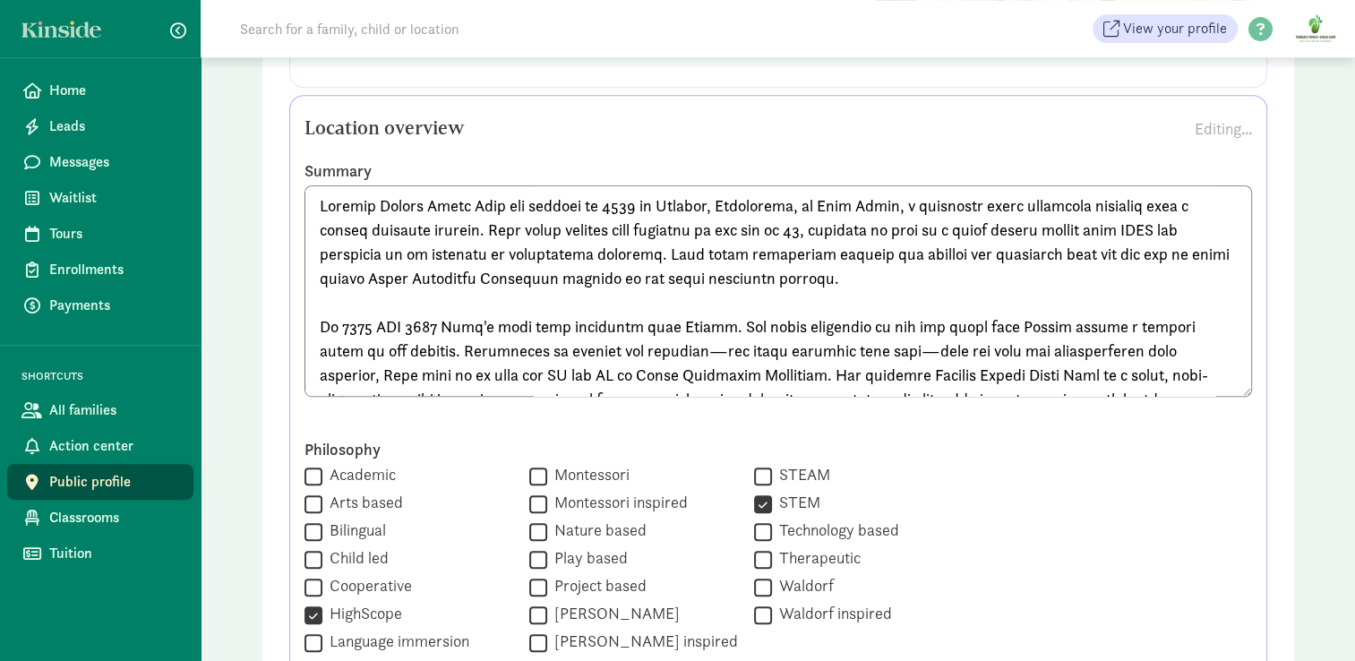
drag, startPoint x: 1039, startPoint y: 380, endPoint x: 281, endPoint y: 140, distance: 794.8
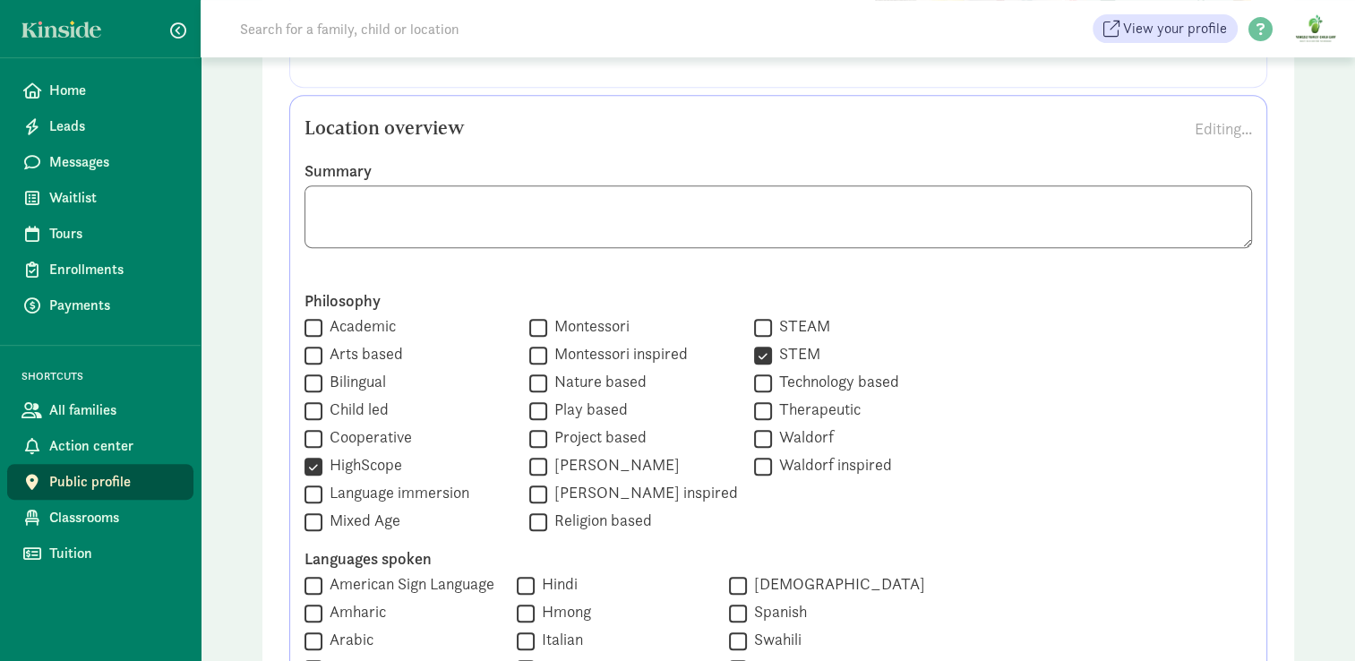
click at [519, 217] on textarea at bounding box center [779, 216] width 948 height 63
paste textarea "Loremip Dolors Ametc Adip eli seddoei te 6866 in Utlabor, Etdolorema, al Enim A…"
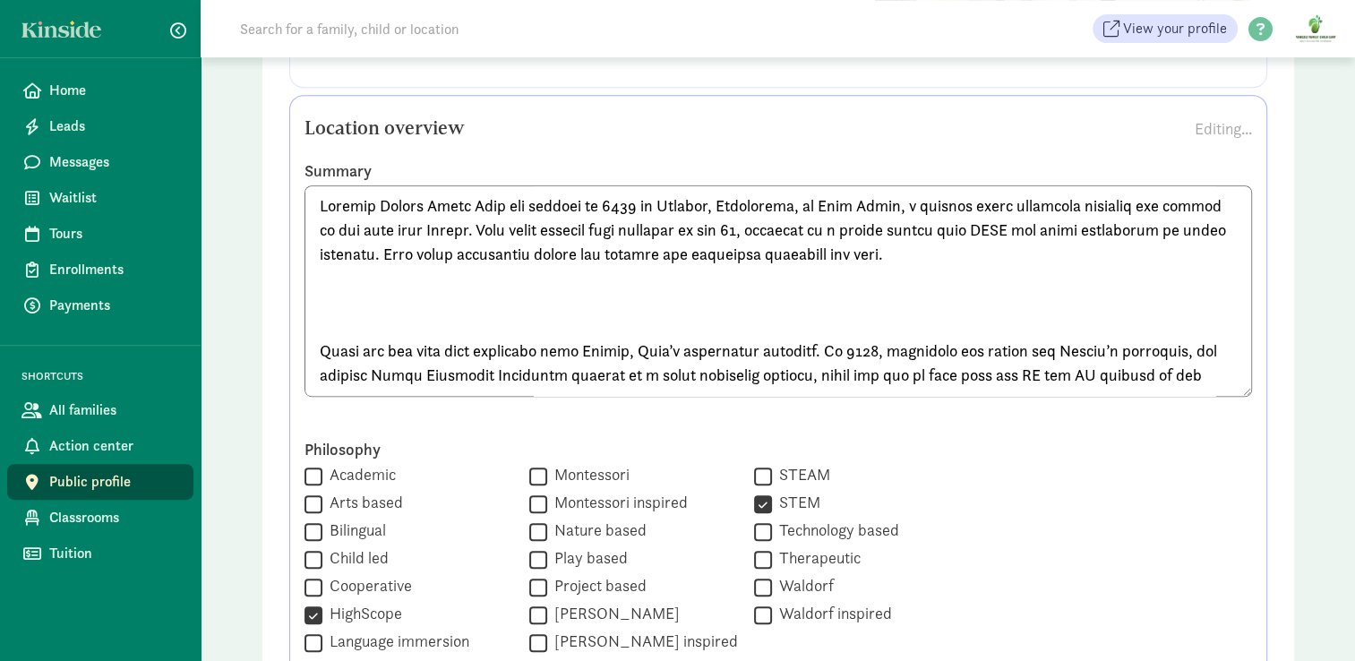
click at [978, 209] on textarea at bounding box center [779, 290] width 948 height 211
click at [1014, 208] on textarea at bounding box center [779, 290] width 948 height 211
click at [1090, 210] on textarea at bounding box center [779, 290] width 948 height 211
click at [315, 353] on textarea at bounding box center [779, 290] width 948 height 211
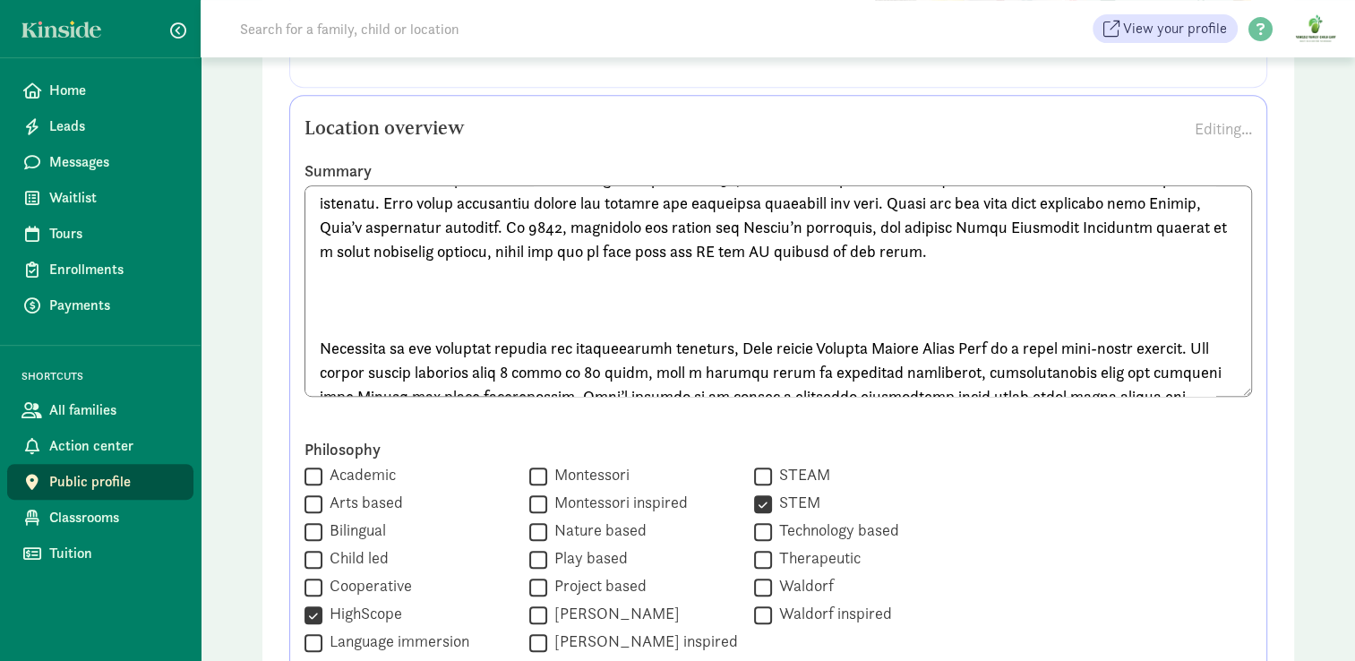
scroll to position [59, 0]
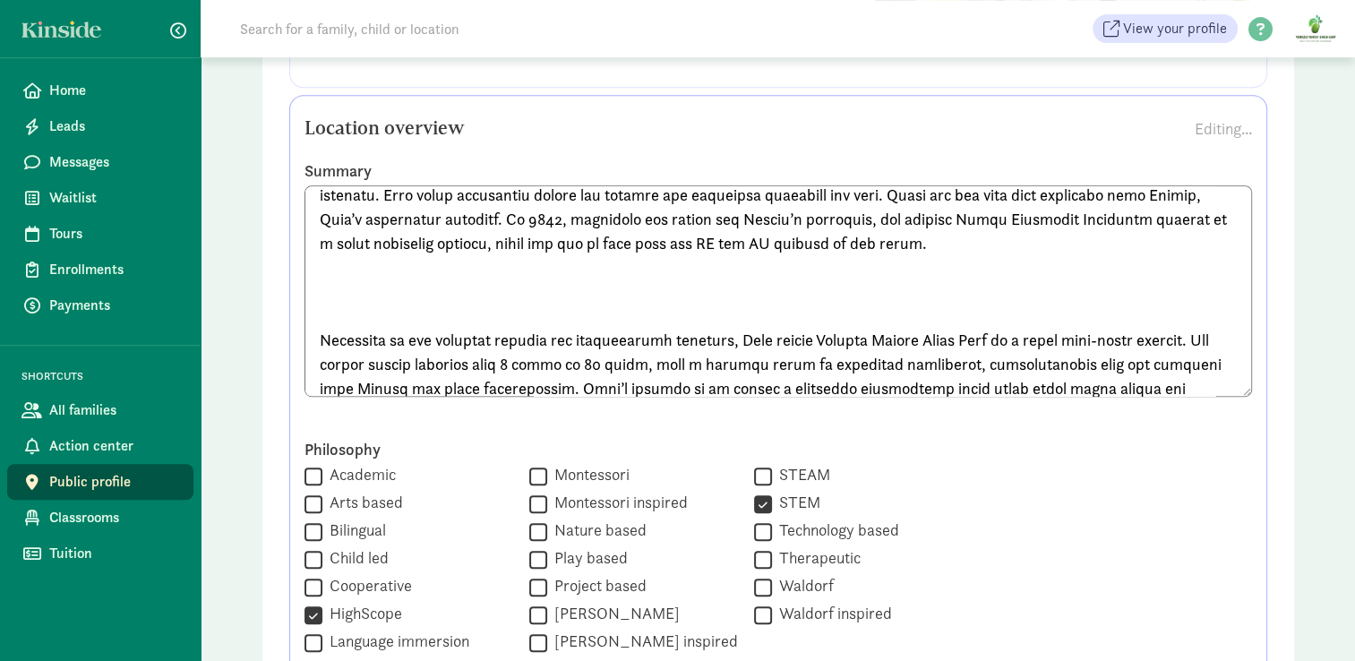
click at [354, 302] on textarea at bounding box center [779, 290] width 948 height 211
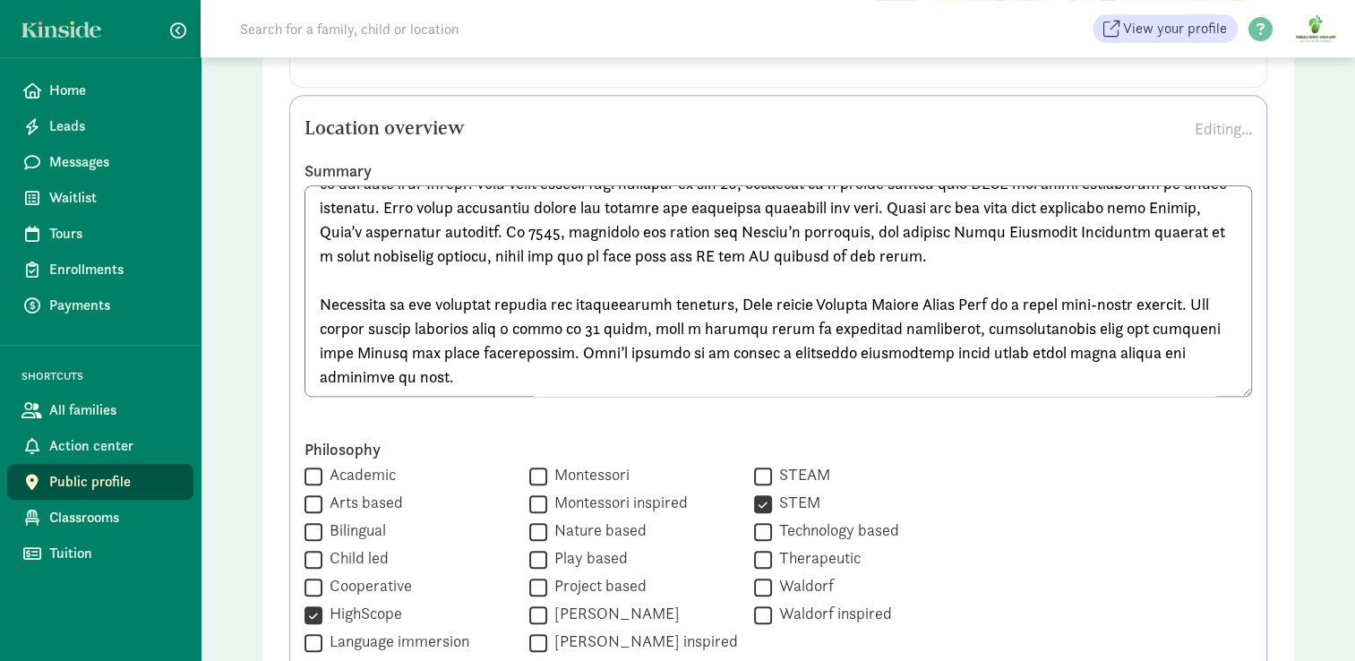
click at [584, 294] on textarea at bounding box center [779, 290] width 948 height 211
click at [707, 289] on textarea at bounding box center [779, 290] width 948 height 211
click at [370, 315] on textarea at bounding box center [779, 290] width 948 height 211
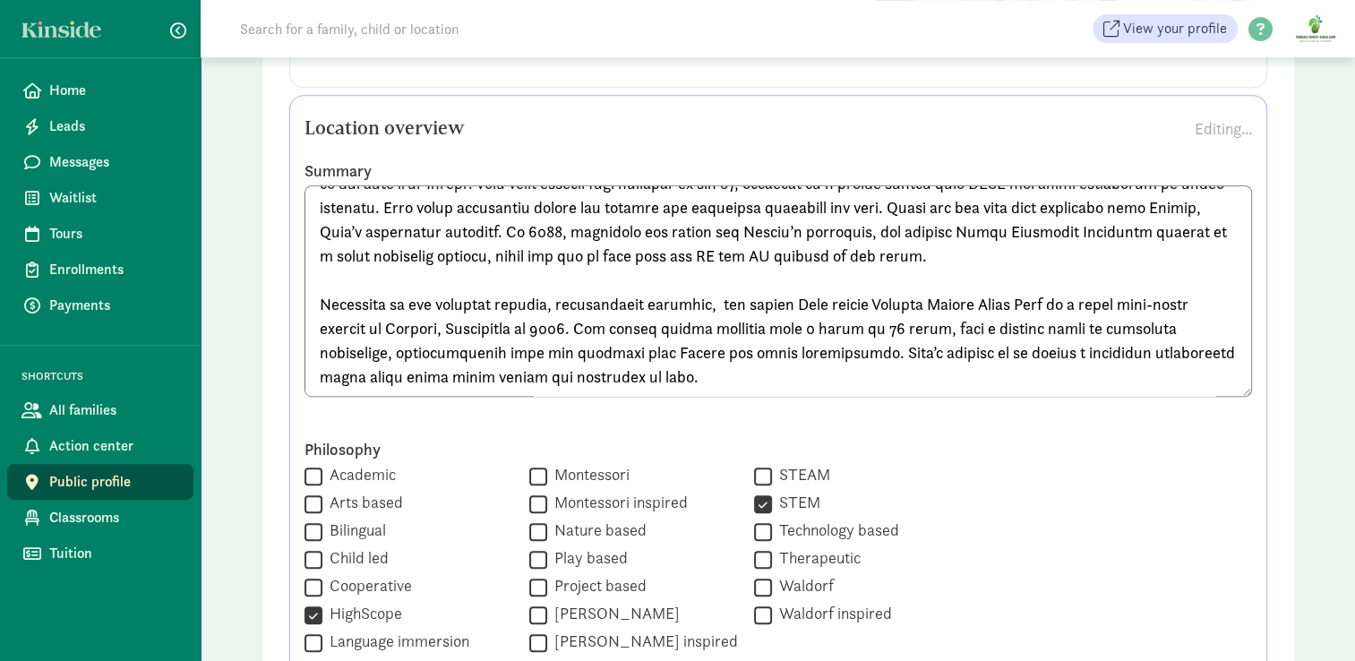
click at [659, 314] on textarea at bounding box center [779, 290] width 948 height 211
click at [745, 339] on textarea at bounding box center [779, 290] width 948 height 211
click at [713, 329] on textarea at bounding box center [779, 290] width 948 height 211
type textarea "Loremip Dolors Ametc Adip eli seddoei te 0658 in Utlabor, Etdolorema, al Enim A…"
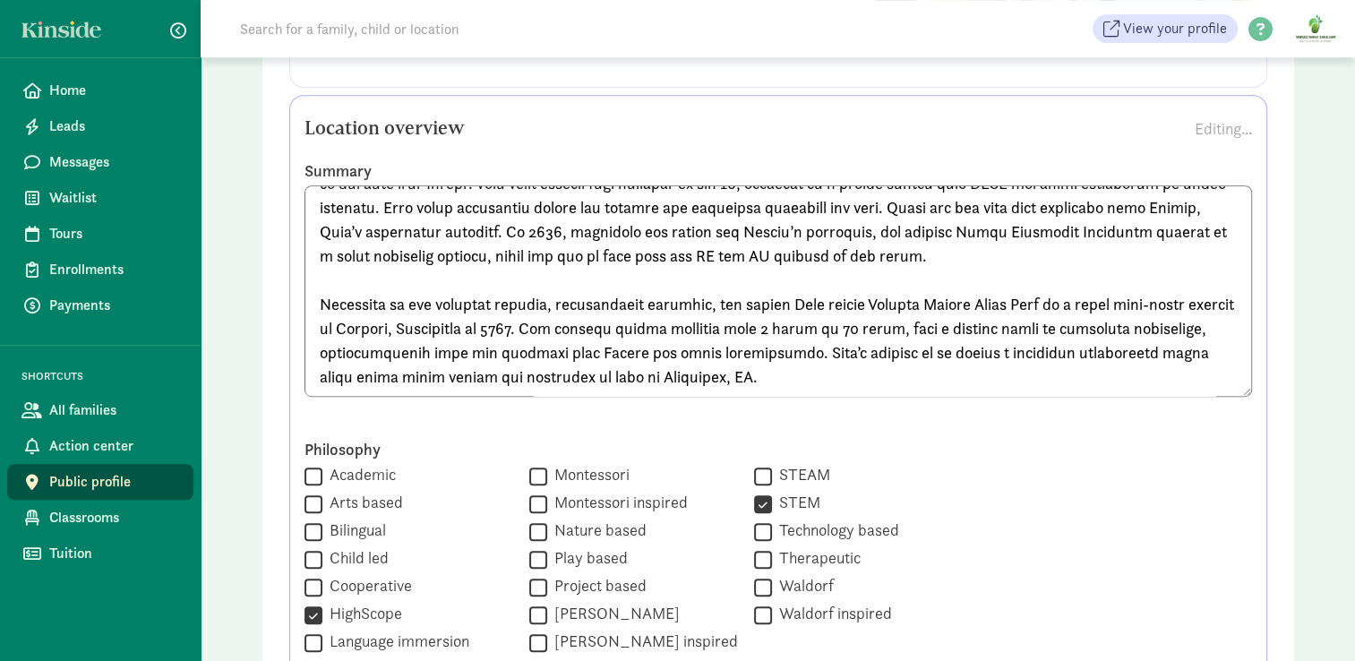
drag, startPoint x: 1244, startPoint y: 313, endPoint x: 1034, endPoint y: 547, distance: 314.0
click at [1034, 547] on div "Philosophy  Academic  Arts based  Bilingual  Child led  Cooperative  High…" at bounding box center [779, 561] width 948 height 244
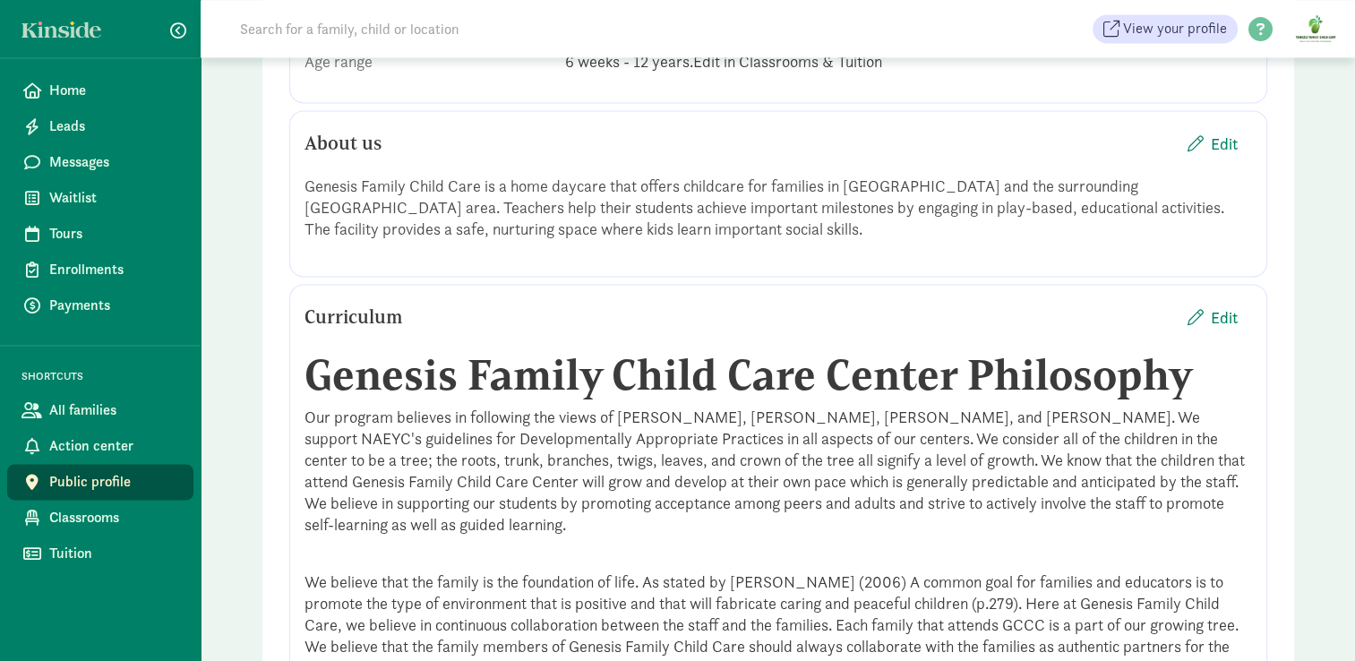
scroll to position [2701, 0]
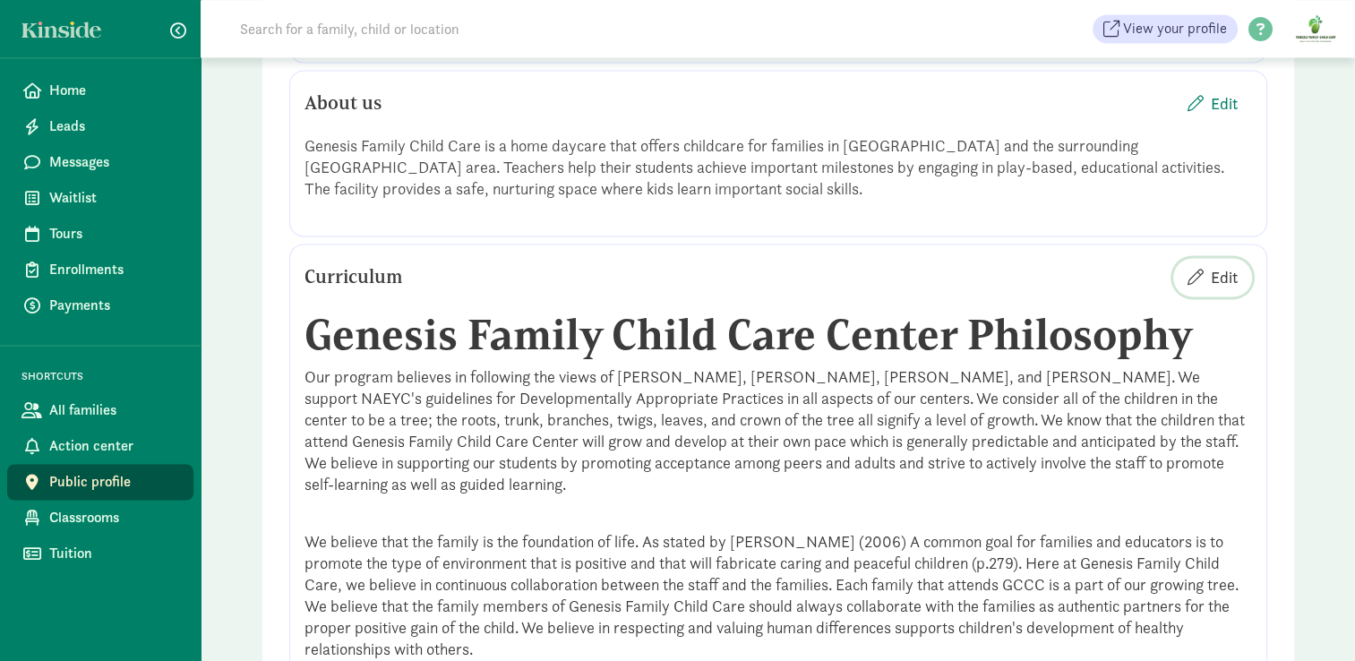
click at [1232, 270] on span "Edit" at bounding box center [1224, 277] width 27 height 24
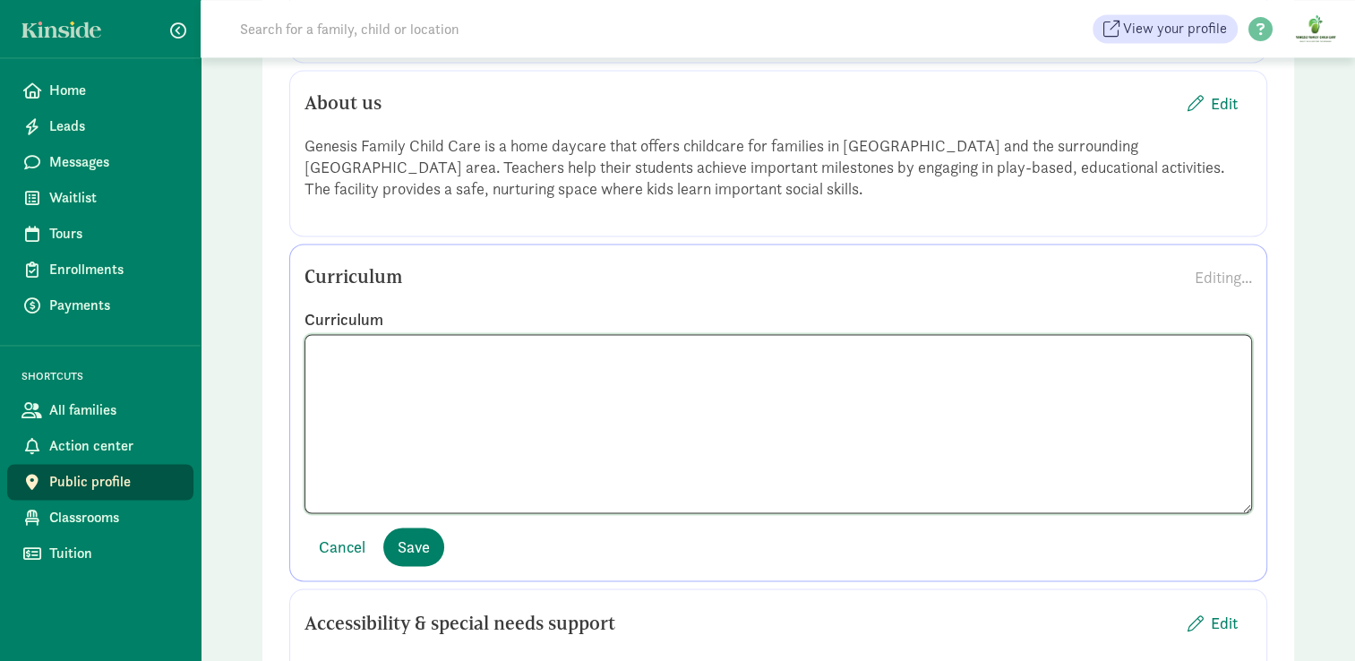
drag, startPoint x: 315, startPoint y: 342, endPoint x: 724, endPoint y: 316, distance: 409.2
click at [724, 316] on div "Curriculum" at bounding box center [779, 411] width 948 height 204
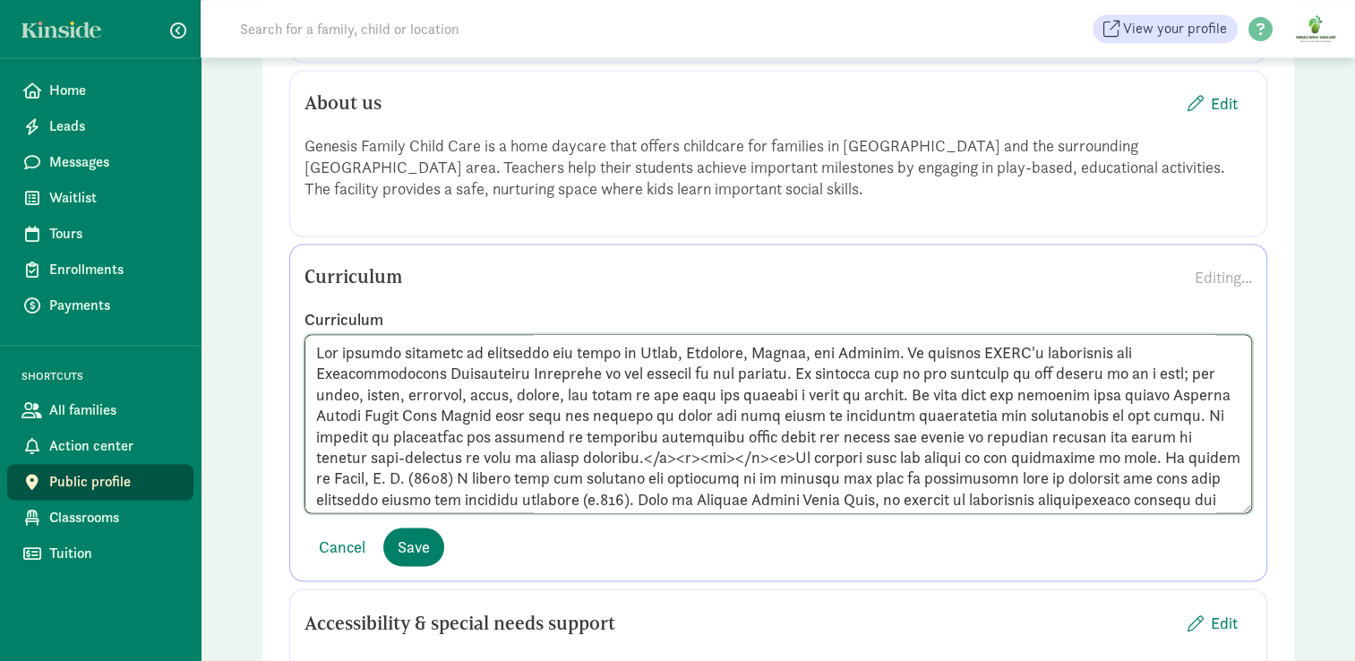
click at [579, 371] on textarea at bounding box center [779, 423] width 948 height 179
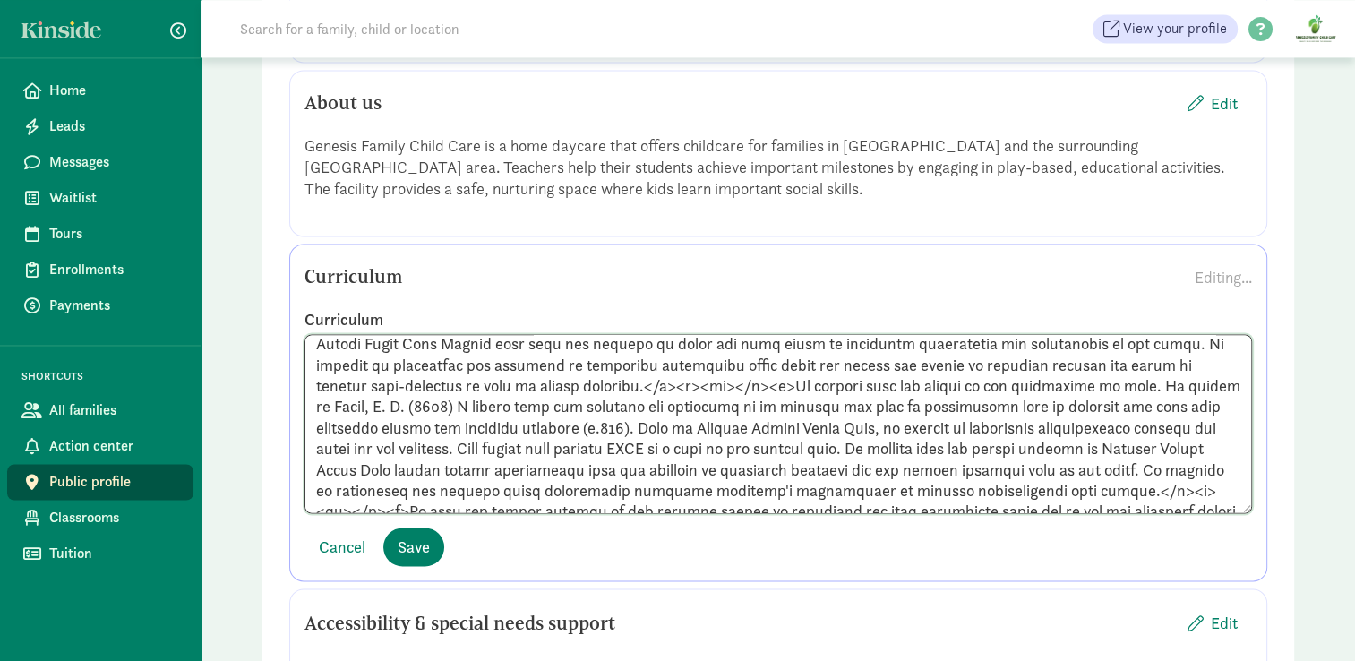
scroll to position [84, 0]
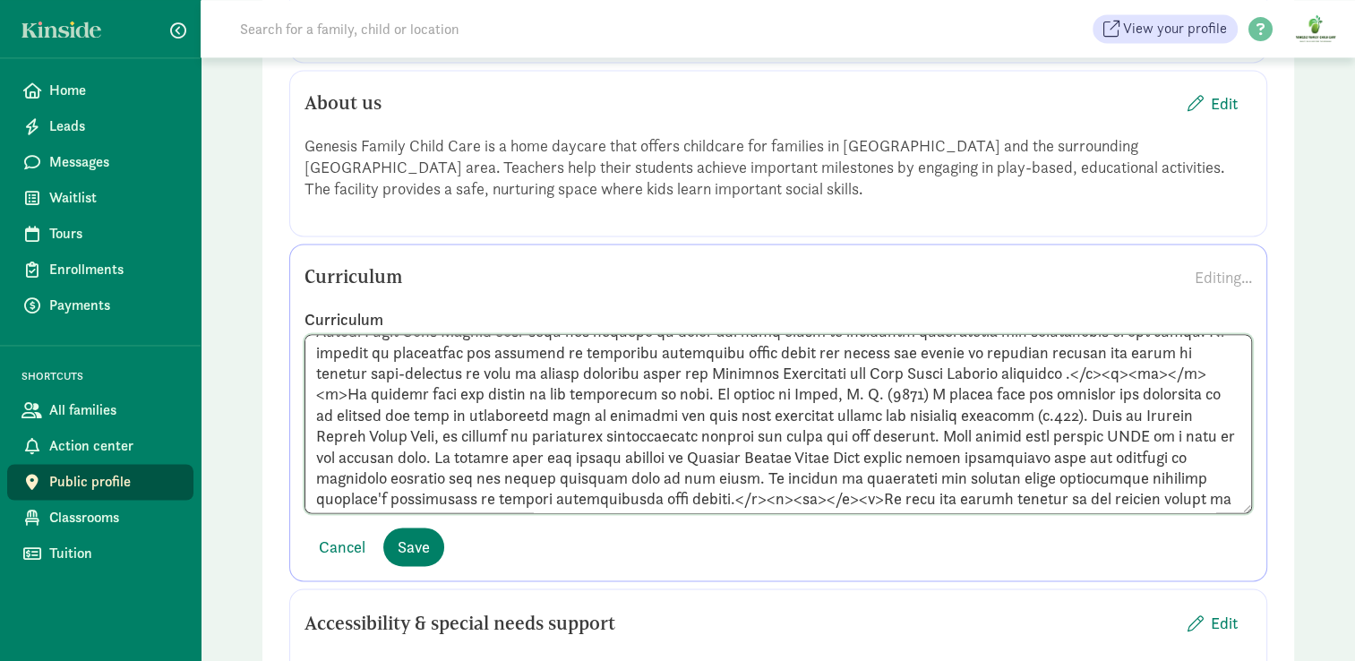
drag, startPoint x: 1100, startPoint y: 371, endPoint x: 340, endPoint y: 391, distance: 759.8
click at [340, 391] on textarea at bounding box center [779, 423] width 948 height 179
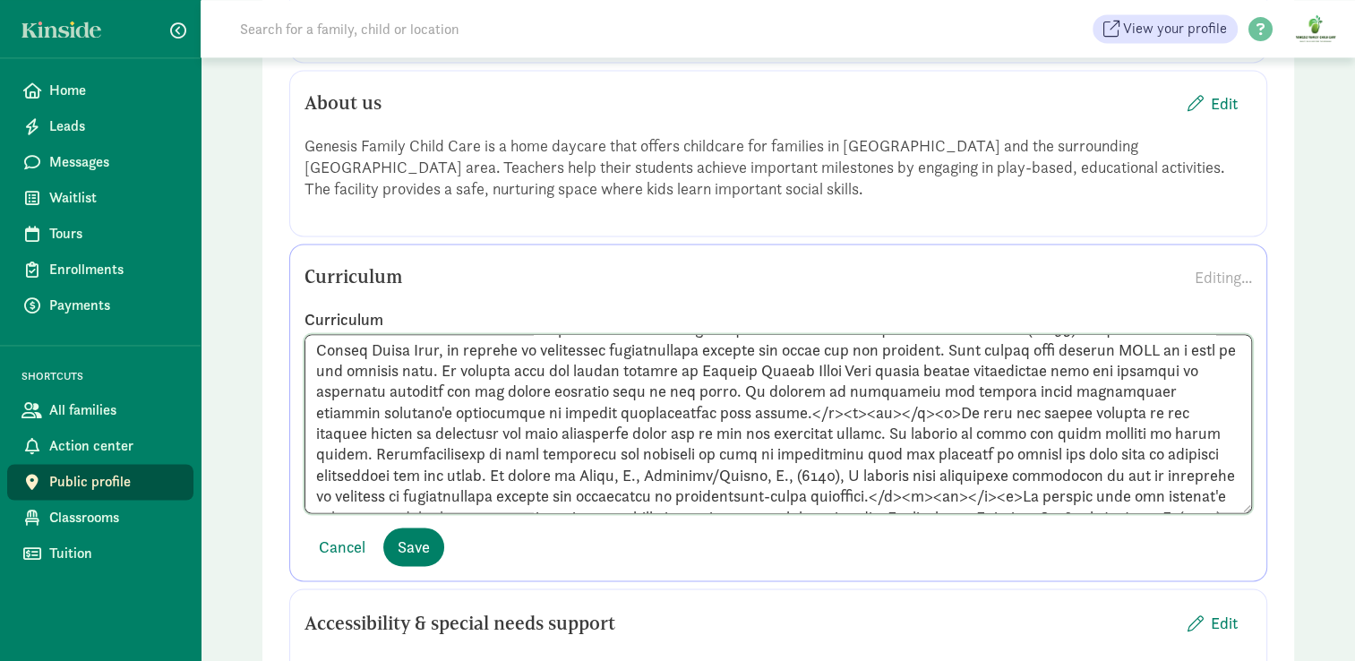
scroll to position [196, 0]
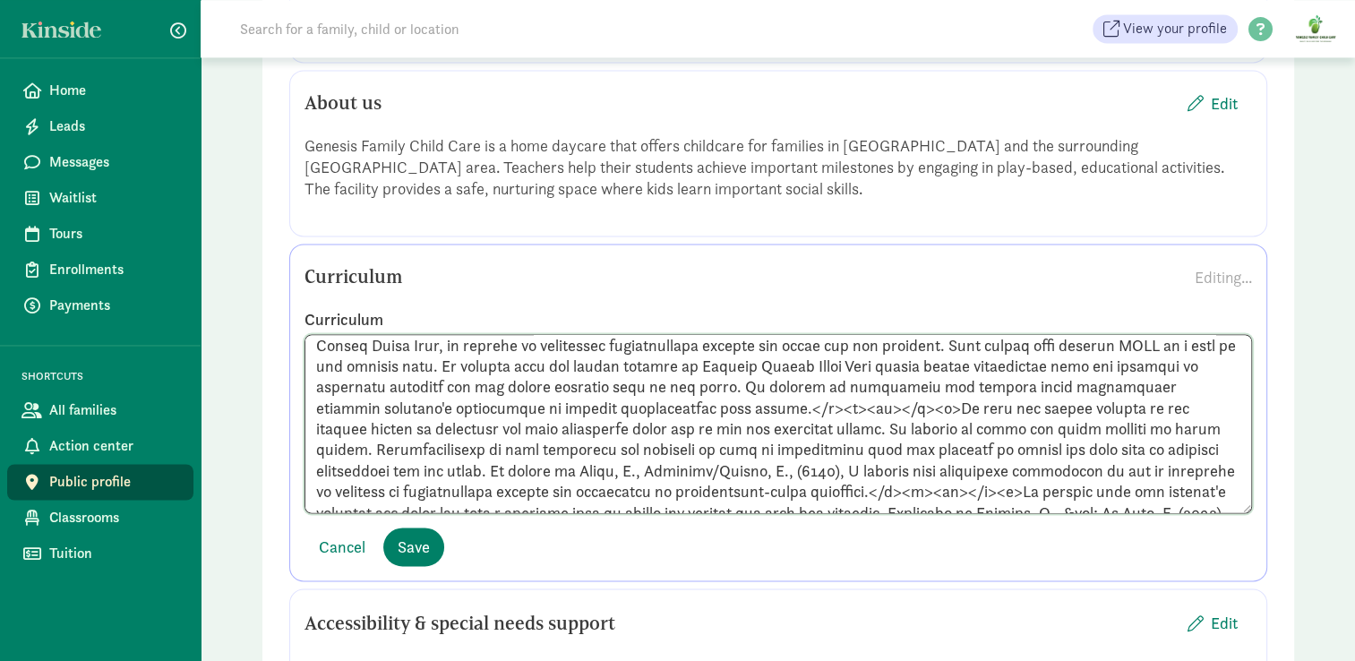
drag, startPoint x: 652, startPoint y: 403, endPoint x: 803, endPoint y: 408, distance: 150.5
click at [803, 408] on textarea at bounding box center [779, 423] width 948 height 179
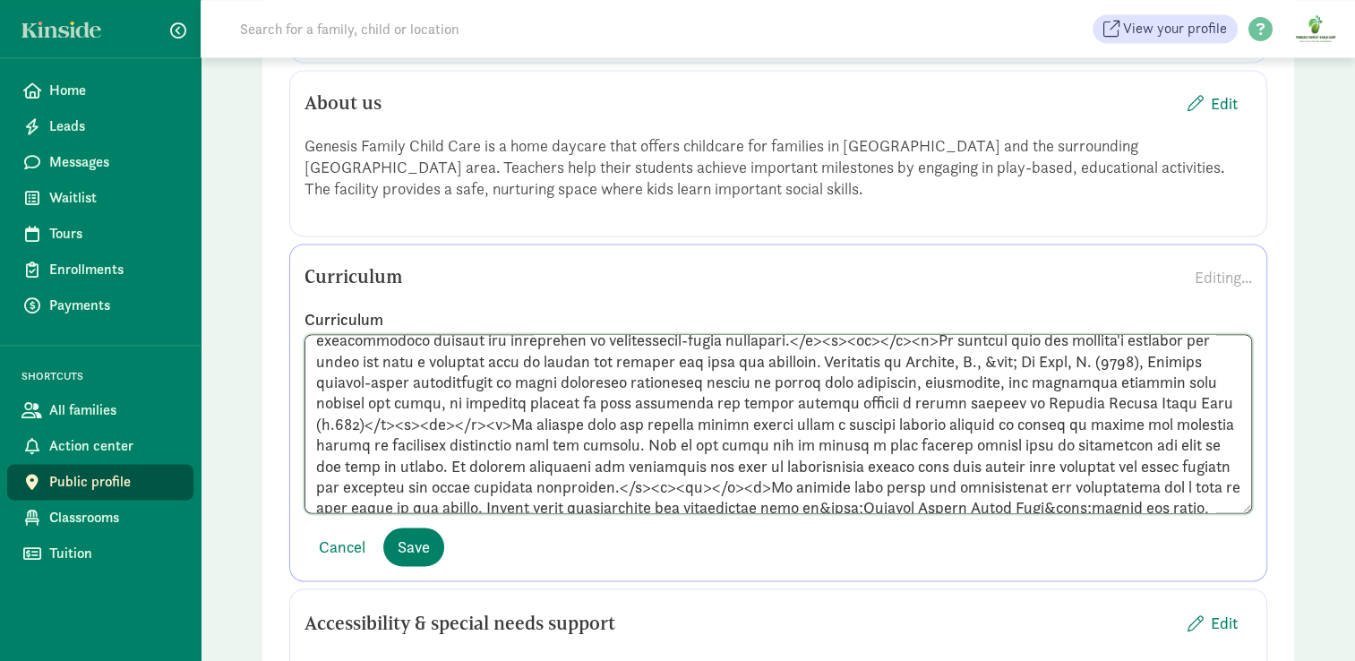
scroll to position [360, 0]
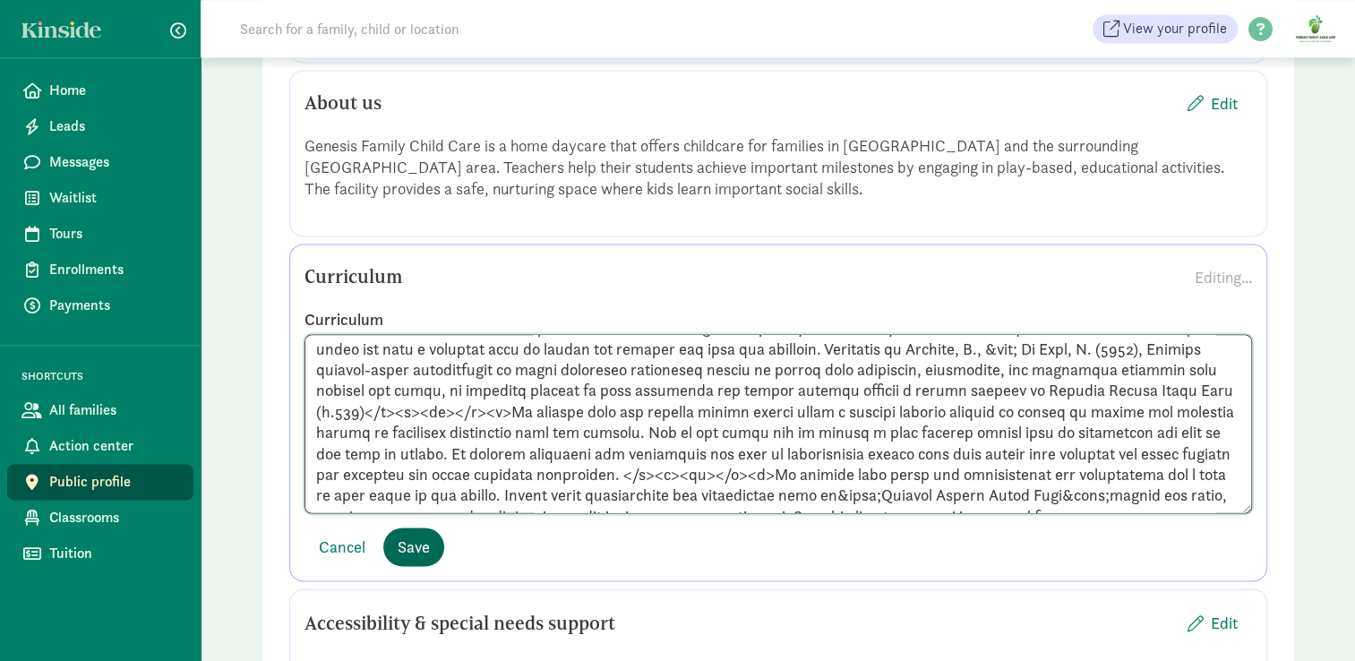
type textarea "Our program believes in following the views of [PERSON_NAME], [PERSON_NAME], [P…"
click at [425, 541] on span "Save" at bounding box center [414, 547] width 32 height 24
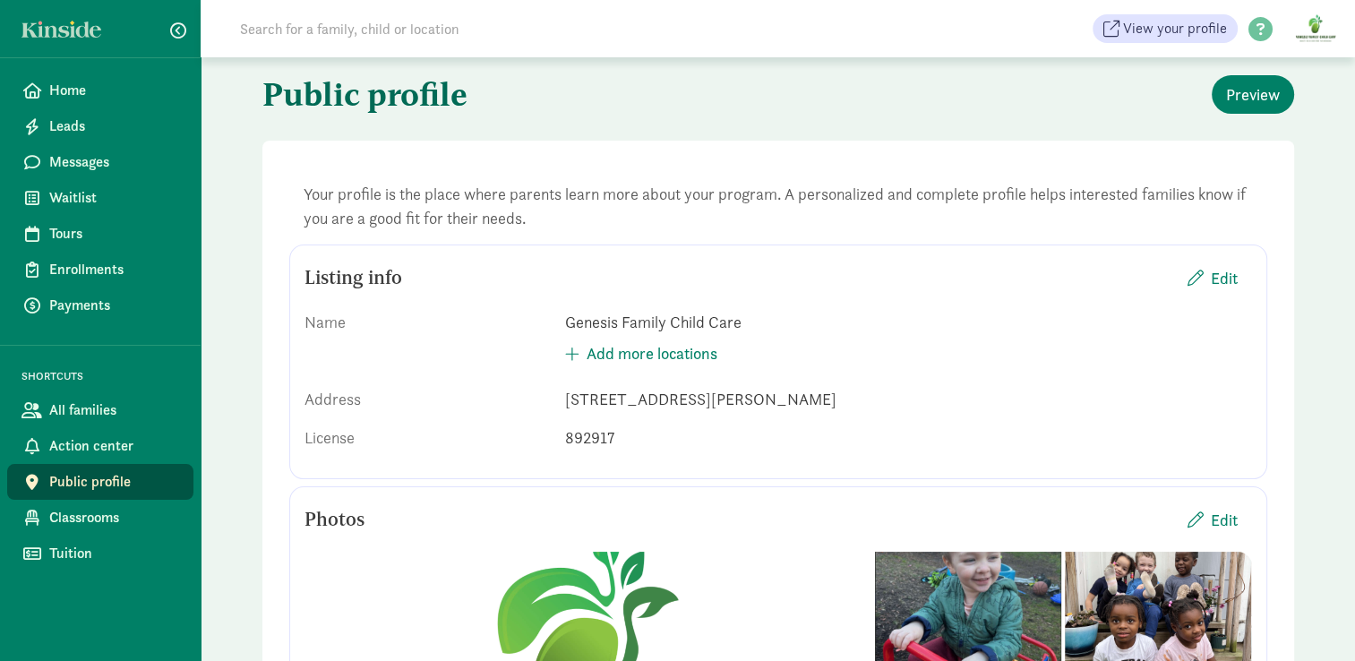
scroll to position [0, 0]
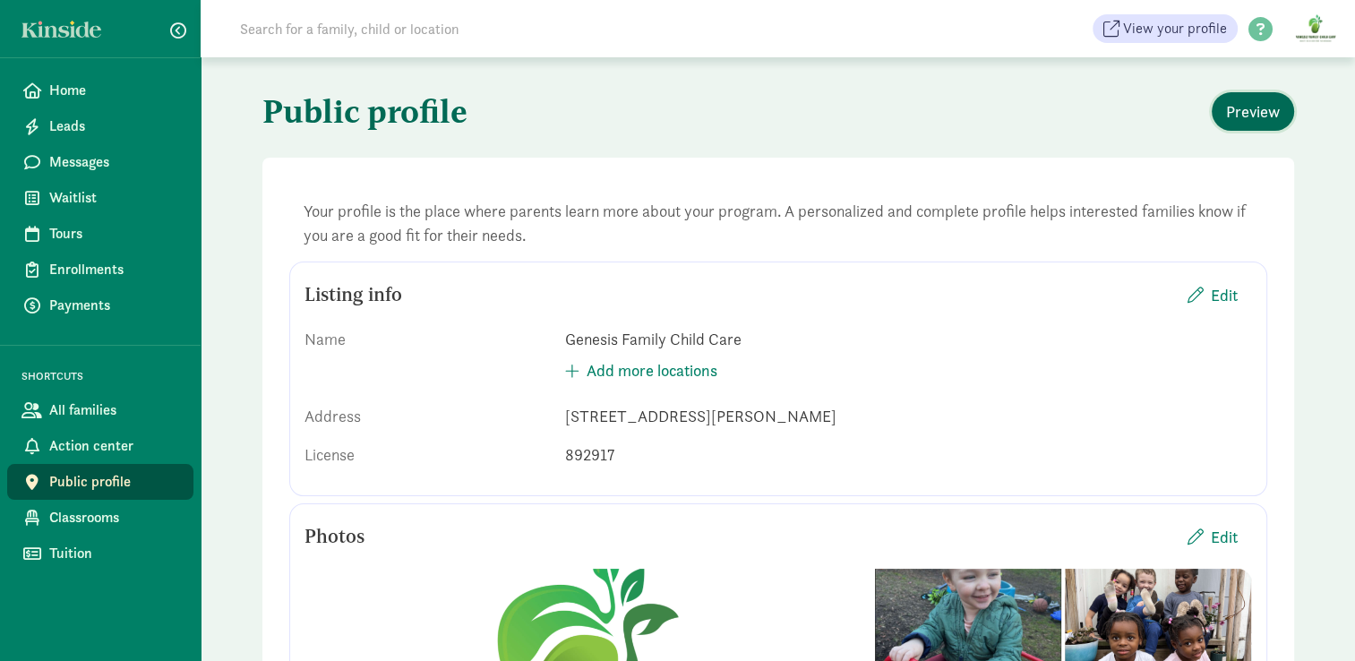
click at [1259, 109] on span "Preview" at bounding box center [1253, 111] width 54 height 24
